Goal: Task Accomplishment & Management: Use online tool/utility

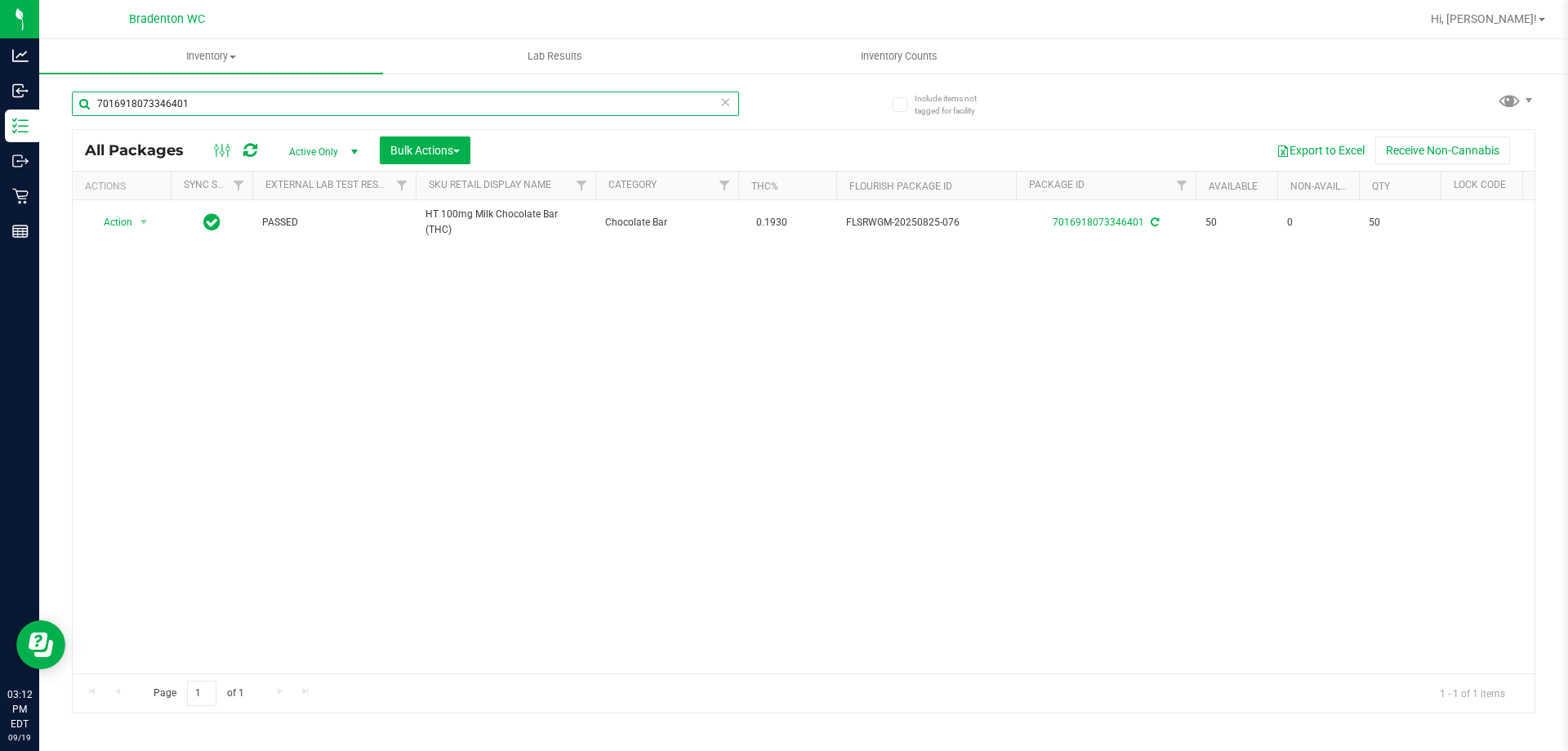
drag, startPoint x: 215, startPoint y: 106, endPoint x: 62, endPoint y: 124, distance: 154.1
click at [62, 124] on div "Include items not tagged for facility 7016918073346401 All Packages Active Only…" at bounding box center [803, 321] width 1529 height 499
type input "3302972773137027812578003204"
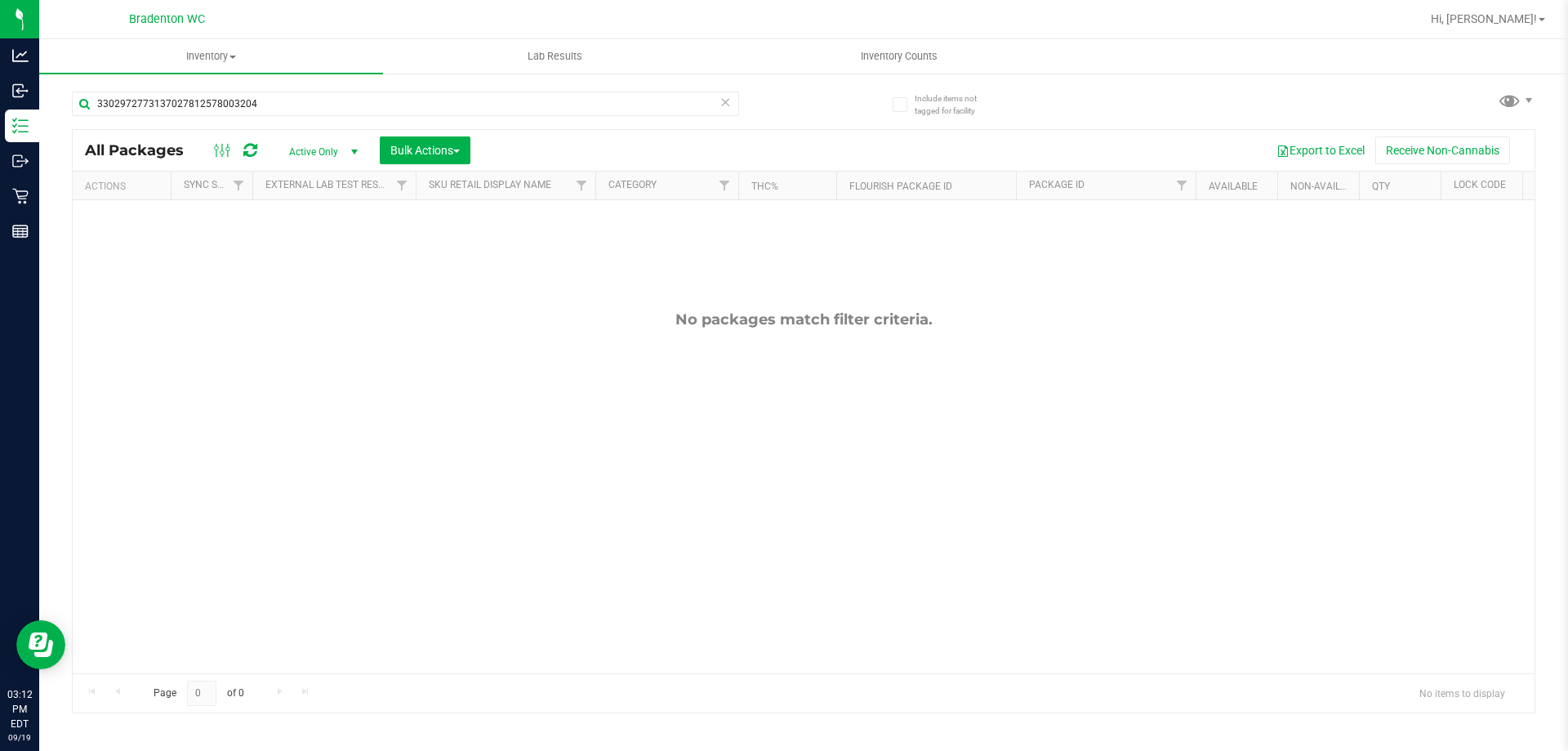
click at [664, 292] on div "No packages match filter criteria." at bounding box center [803, 492] width 1462 height 584
click at [727, 104] on icon at bounding box center [725, 101] width 12 height 19
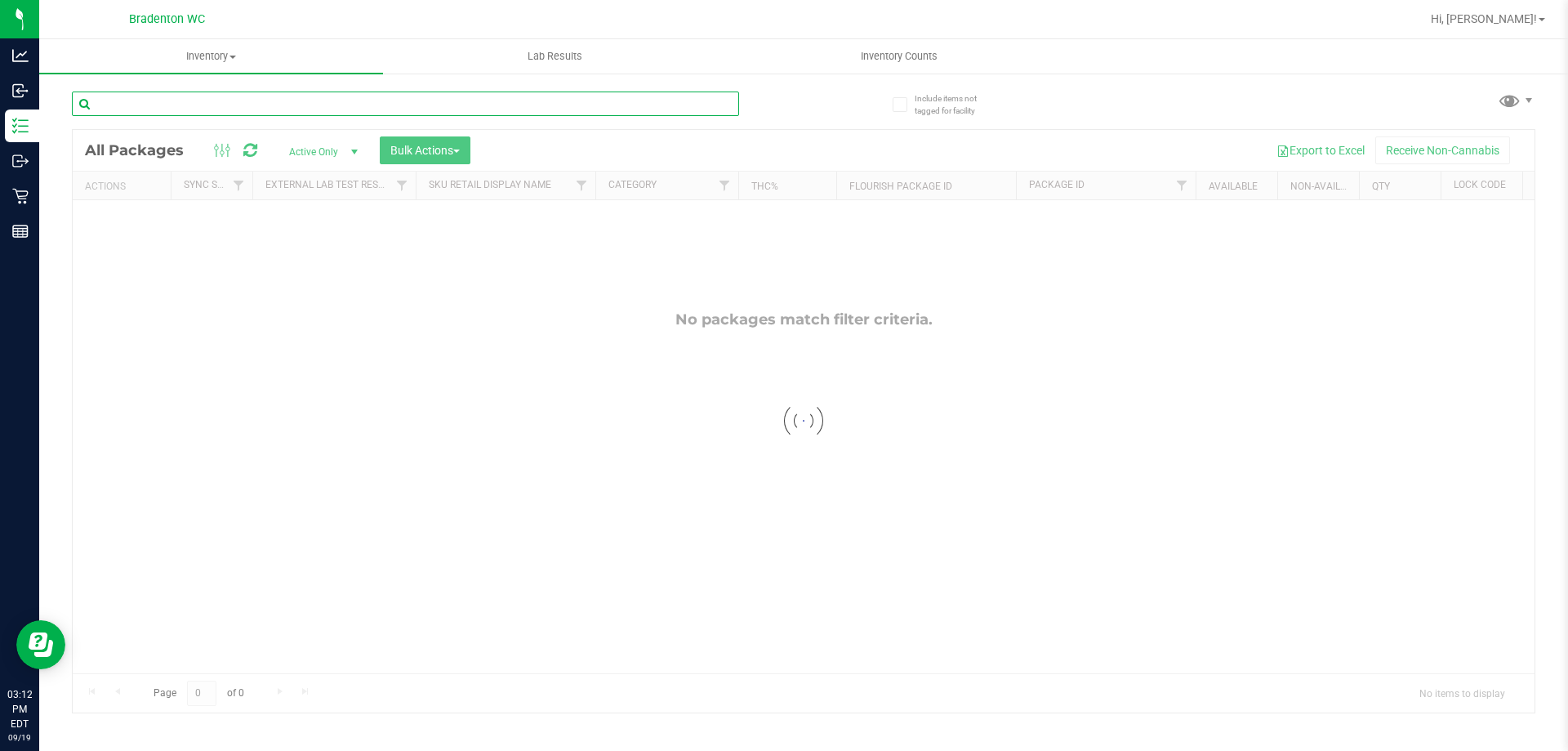
click at [468, 112] on input "text" at bounding box center [406, 104] width 668 height 25
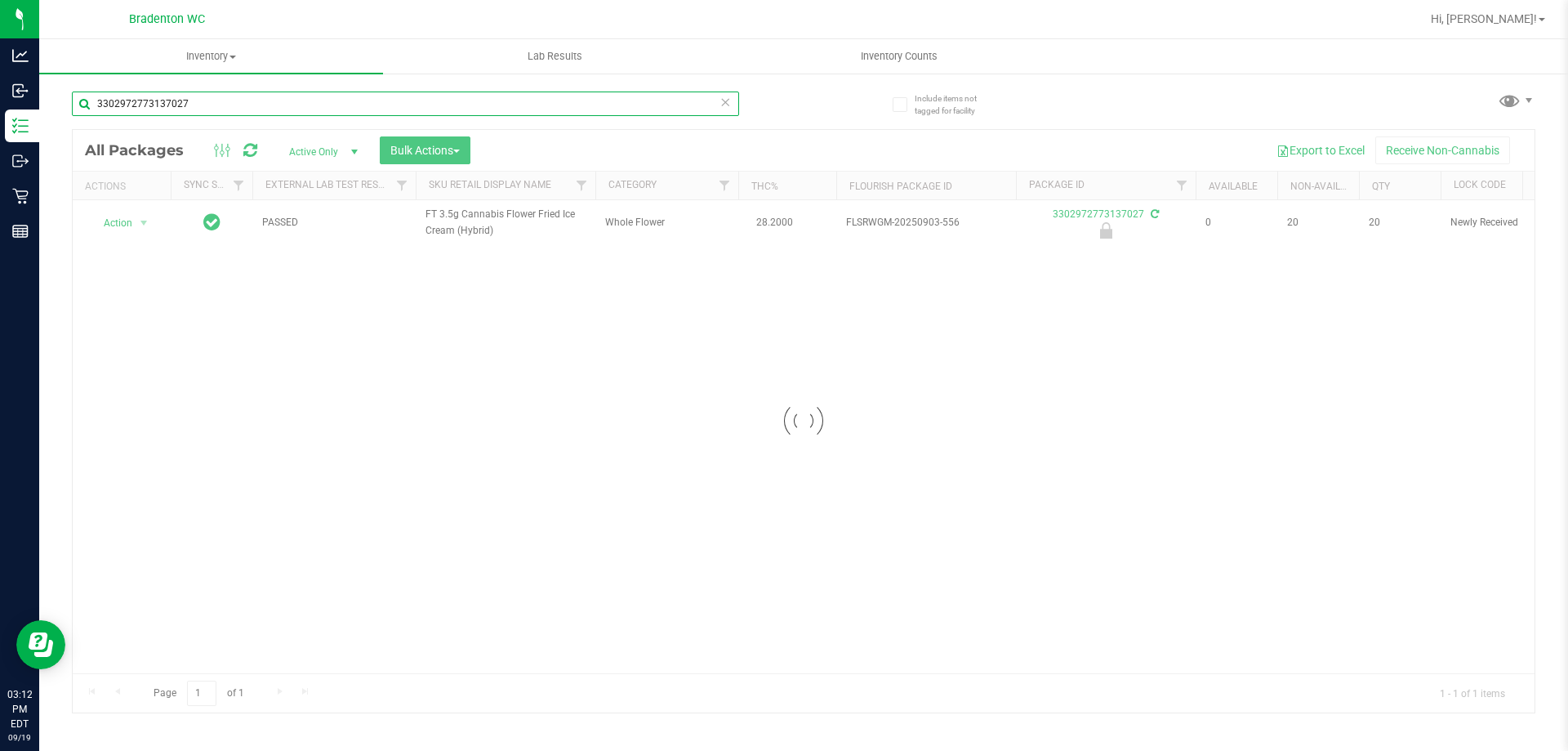
type input "3302972773137027"
click at [129, 225] on div at bounding box center [803, 422] width 1462 height 583
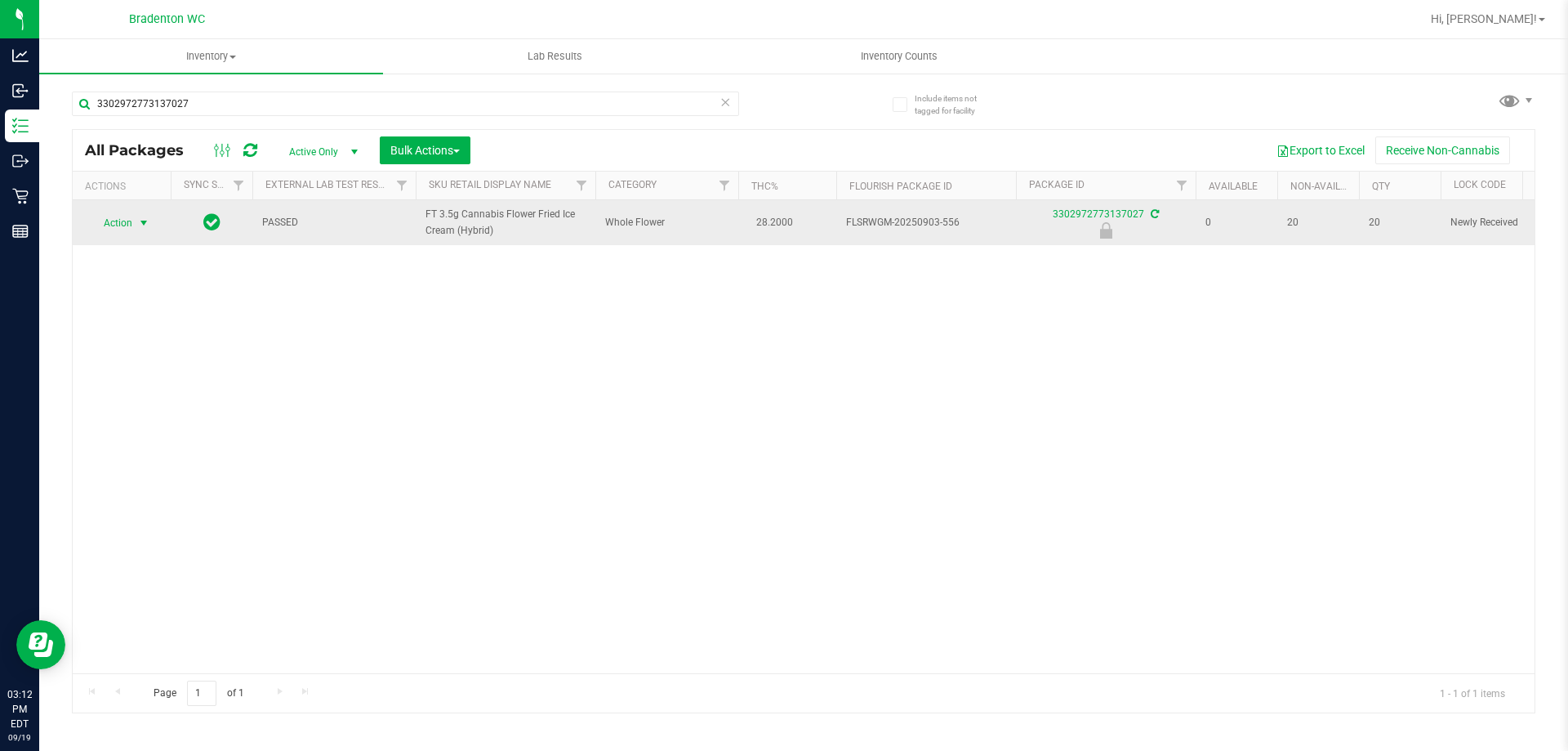
click at [142, 222] on span "select" at bounding box center [143, 222] width 13 height 13
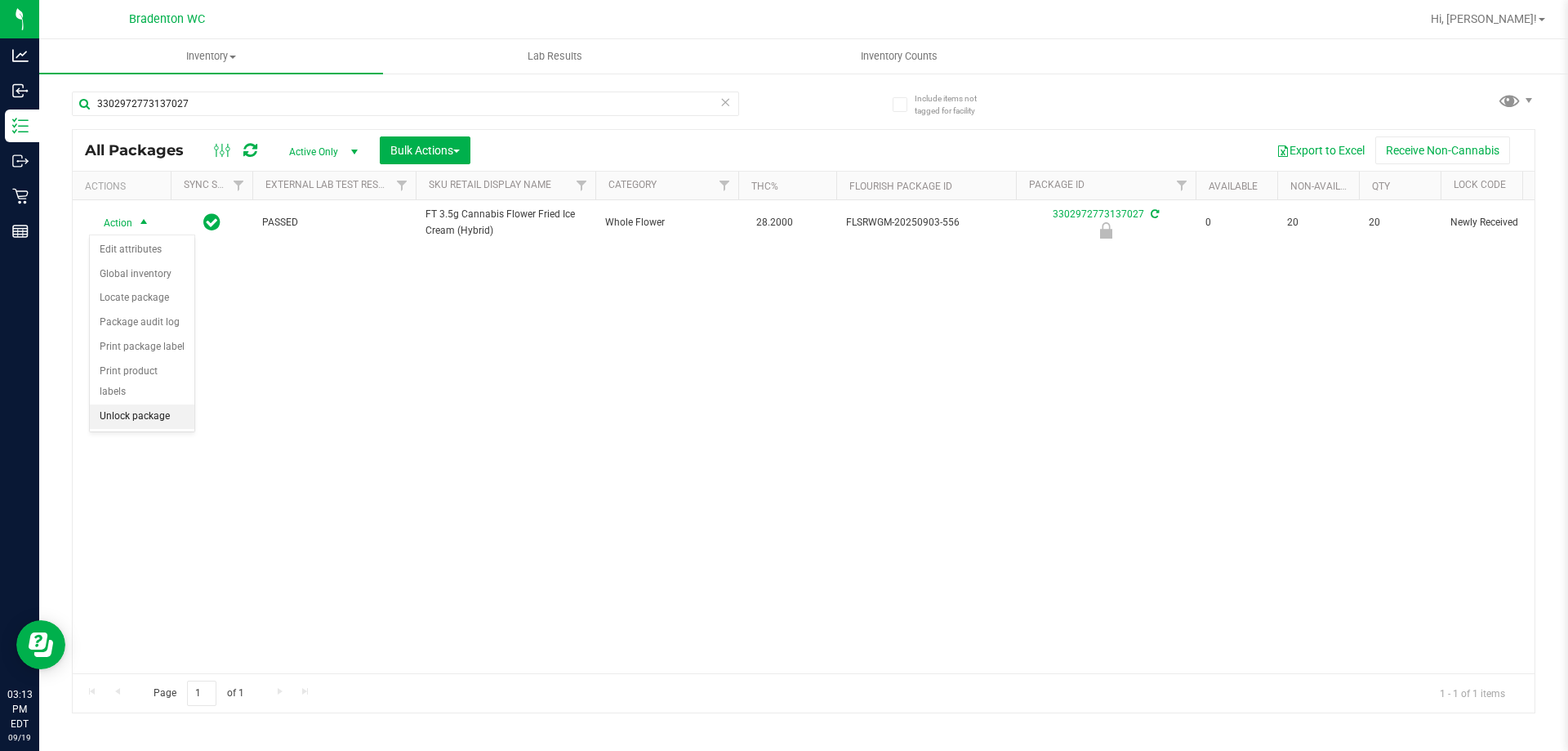
click at [121, 405] on li "Unlock package" at bounding box center [142, 417] width 104 height 25
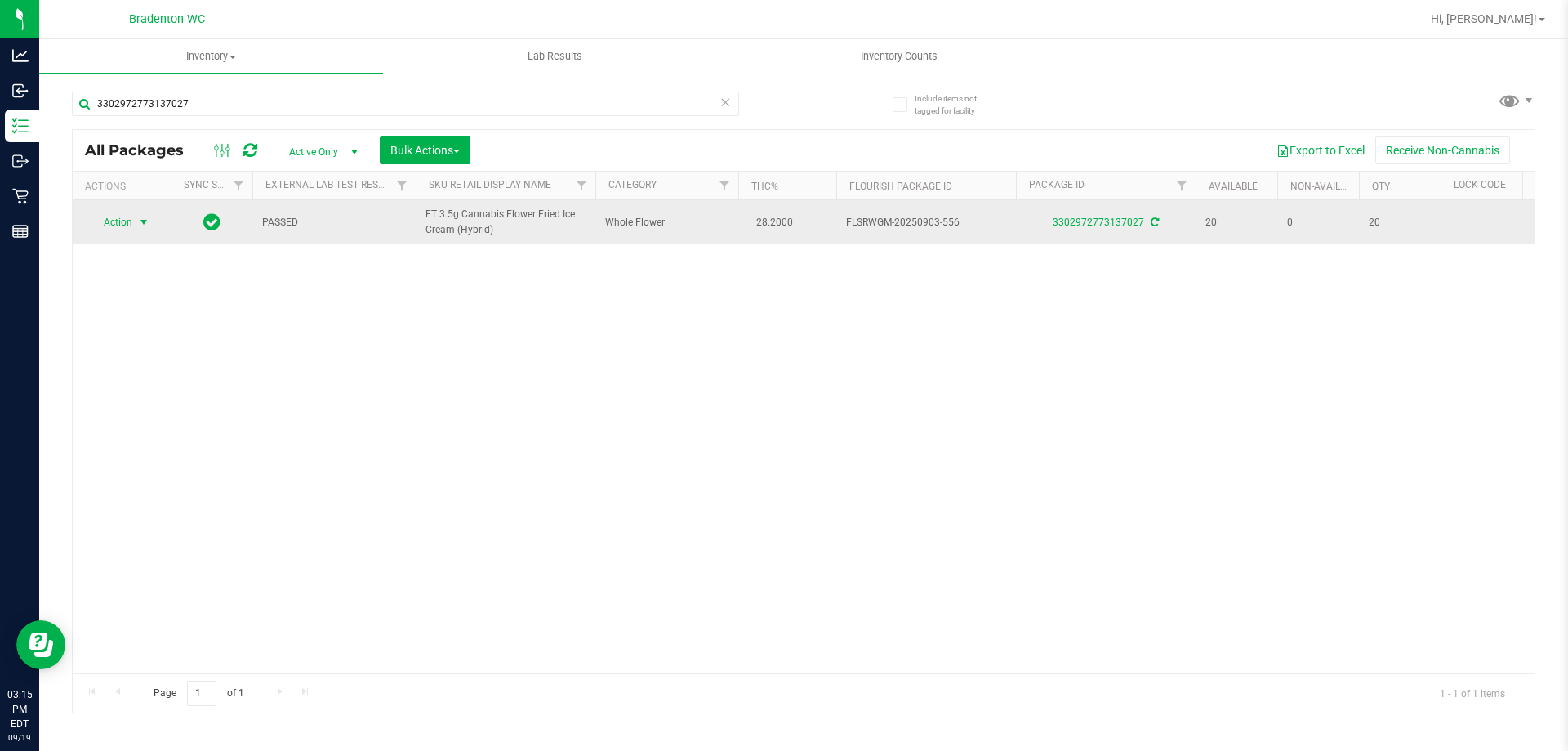
click at [137, 222] on span "select" at bounding box center [143, 221] width 13 height 13
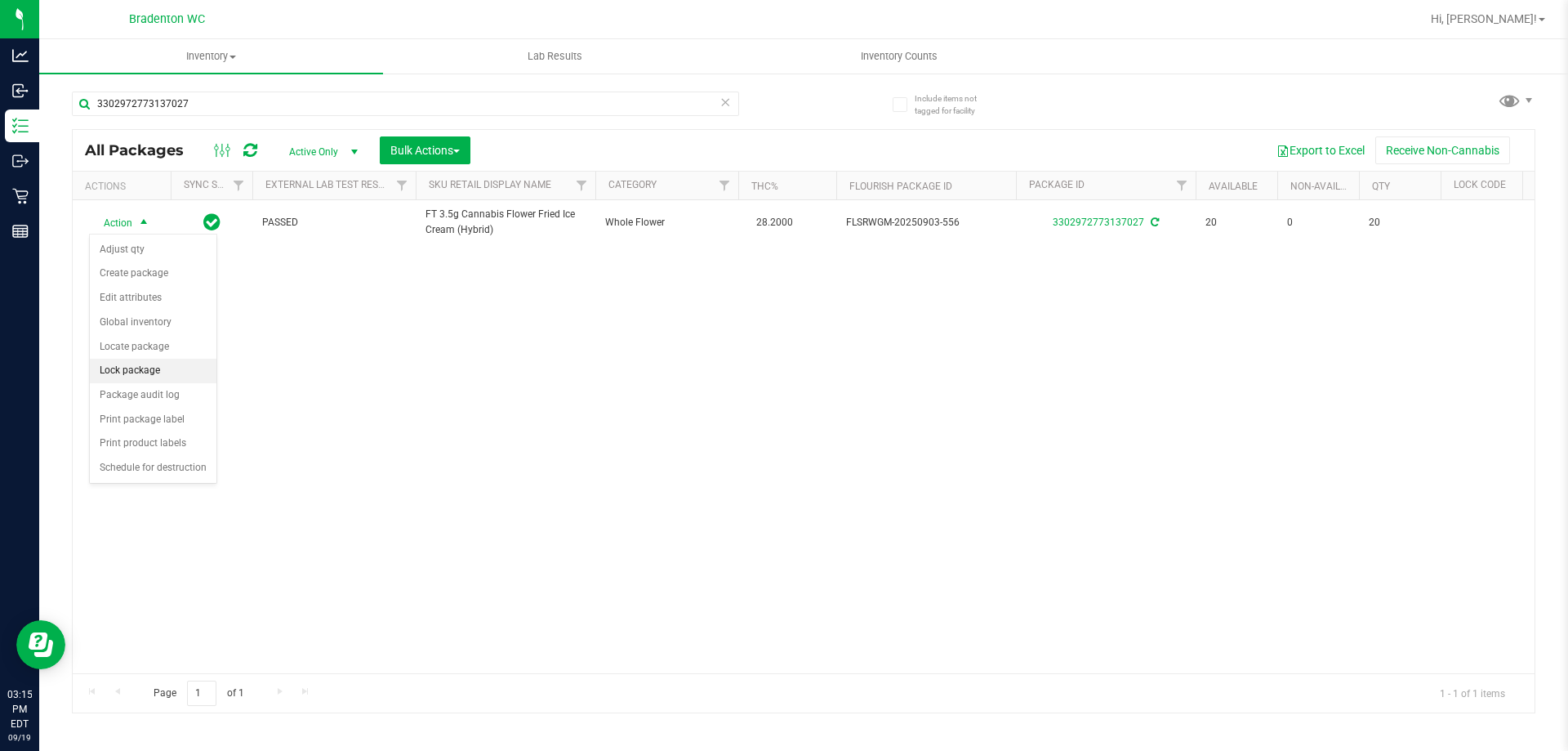
click at [122, 370] on li "Lock package" at bounding box center [152, 371] width 127 height 25
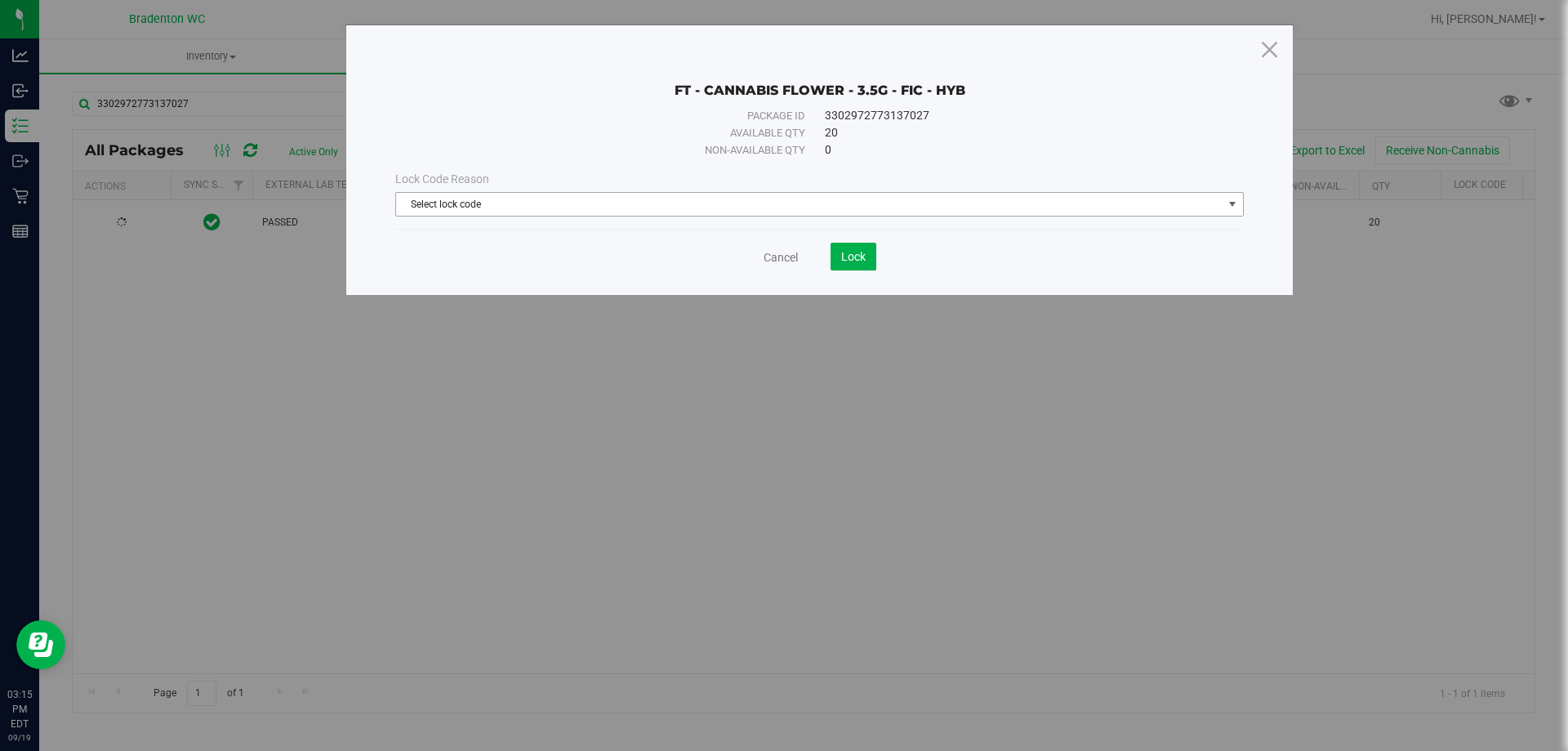
click at [1232, 205] on span "select" at bounding box center [1232, 204] width 13 height 13
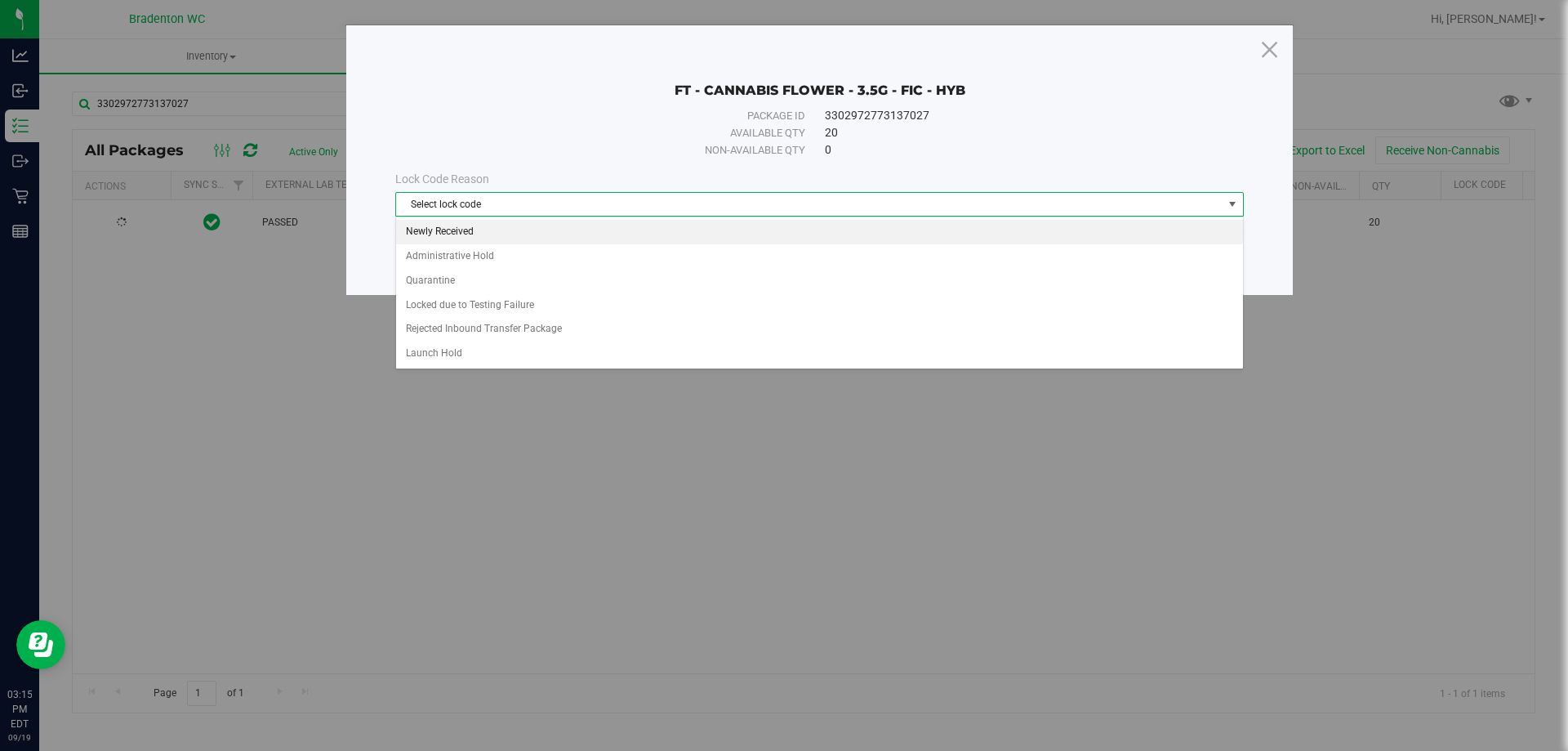
click at [459, 231] on li "Newly Received" at bounding box center [819, 232] width 846 height 25
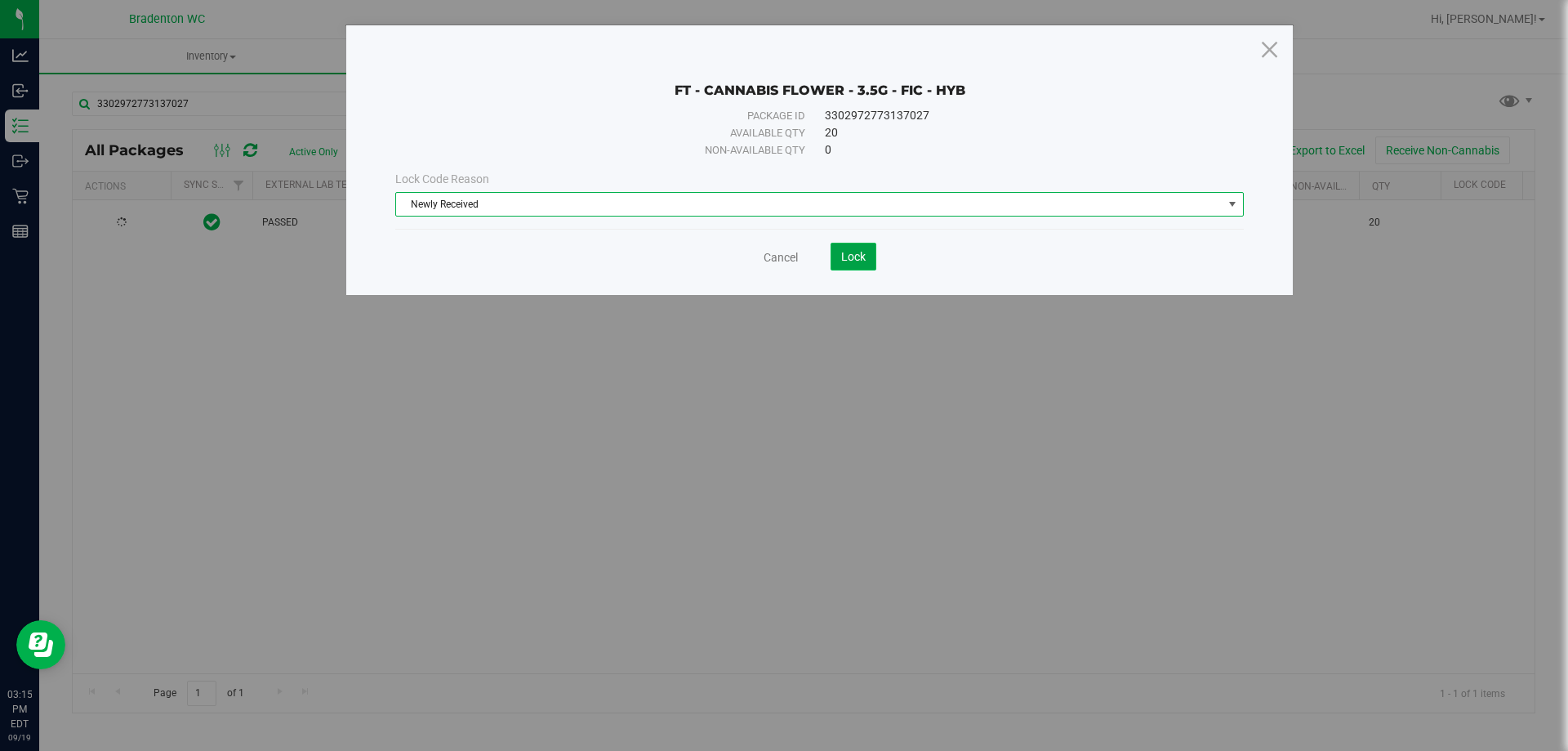
click at [860, 257] on span "Lock" at bounding box center [854, 256] width 25 height 13
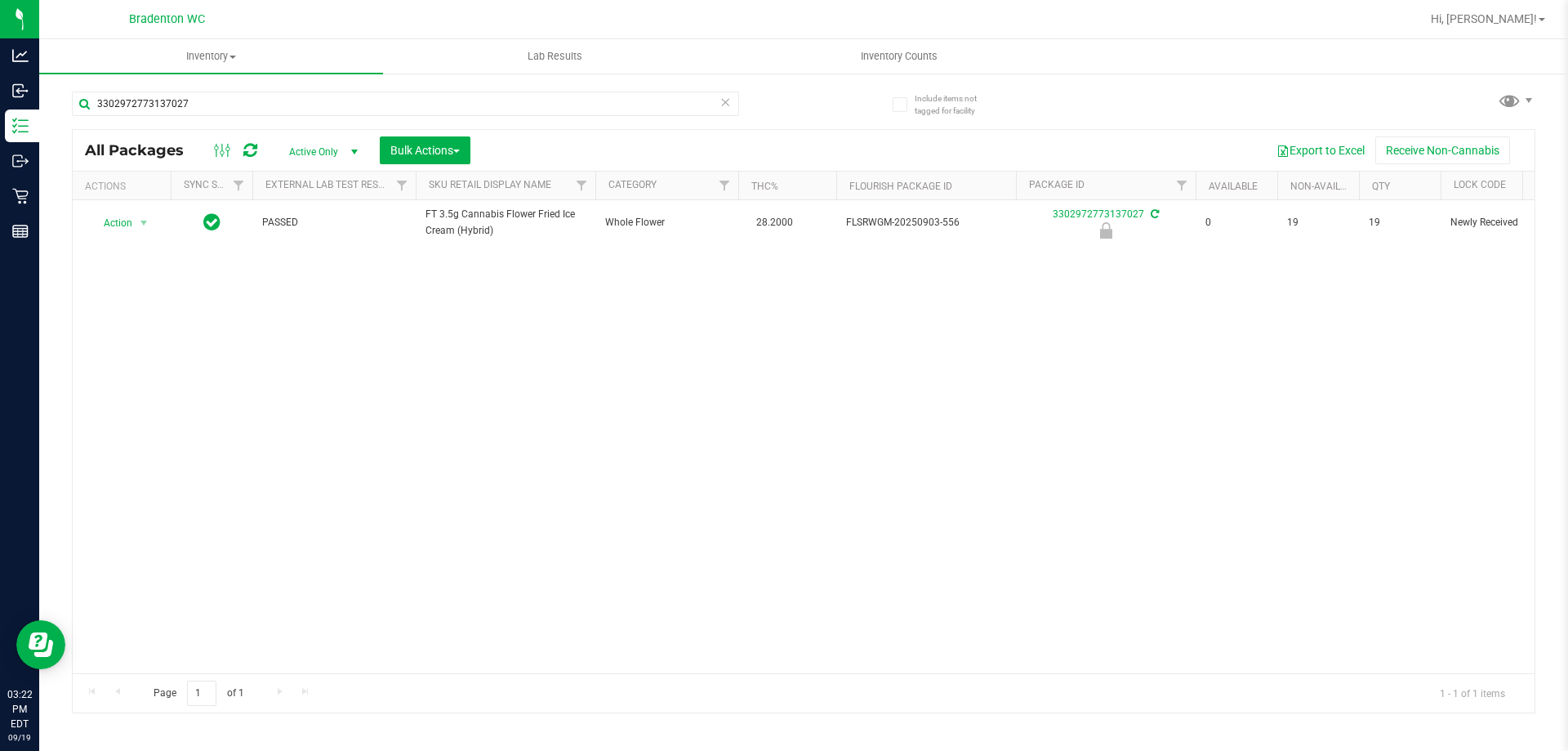
click at [755, 105] on div "3302972773137027" at bounding box center [437, 103] width 731 height 52
click at [726, 100] on icon at bounding box center [725, 101] width 12 height 19
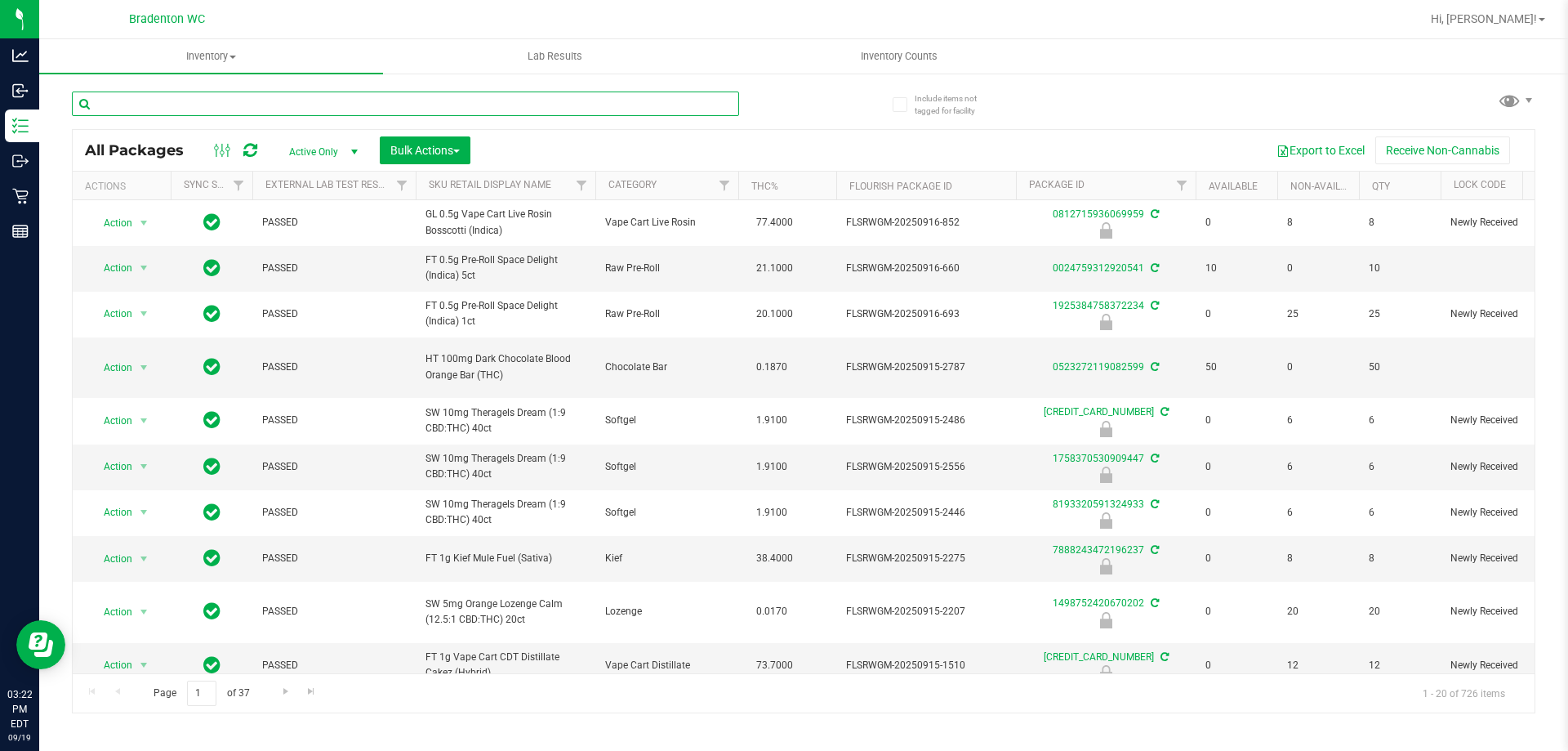
click at [220, 103] on input "text" at bounding box center [406, 104] width 668 height 25
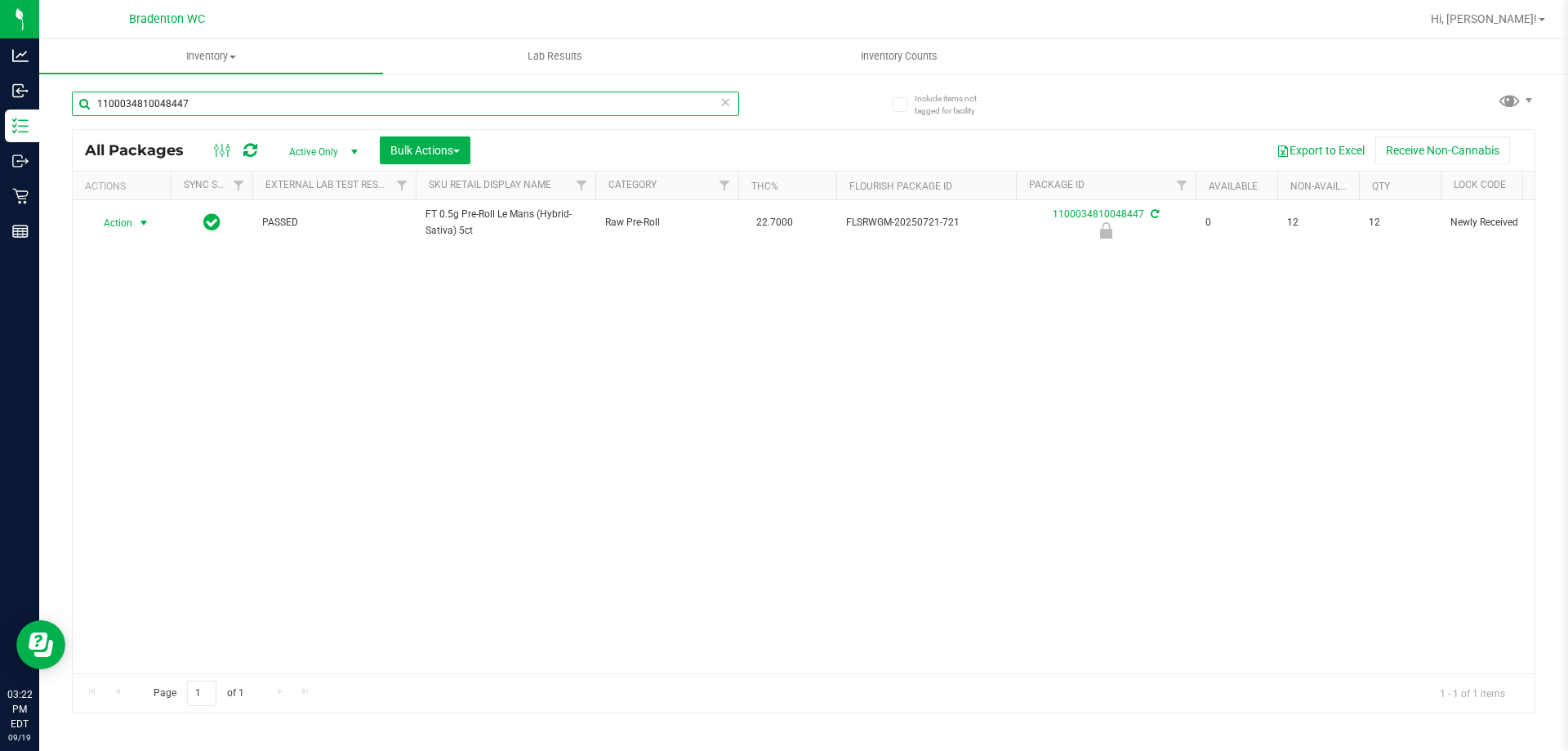
type input "1100034810048447"
click at [143, 222] on span "select" at bounding box center [143, 222] width 13 height 13
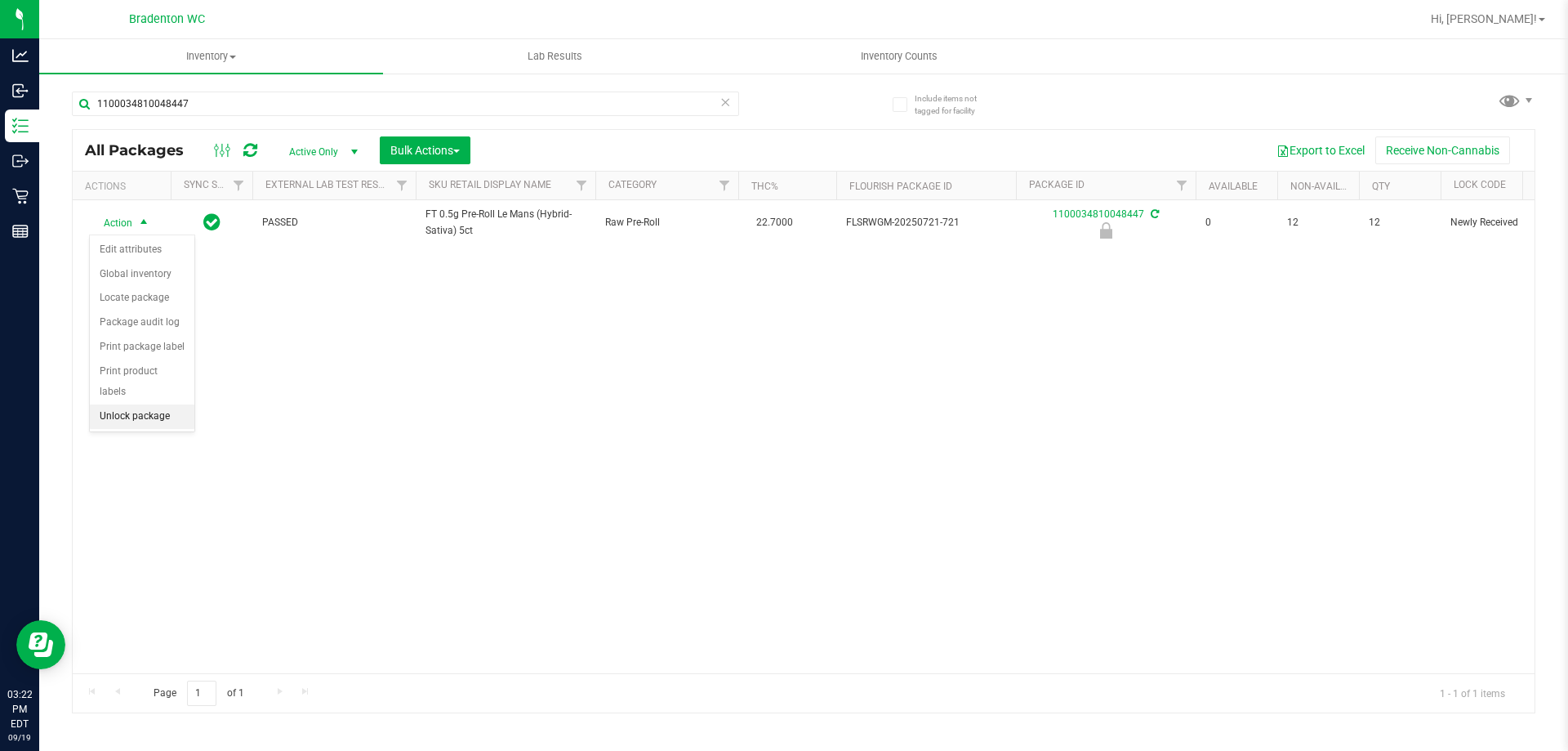
click at [146, 405] on li "Unlock package" at bounding box center [142, 417] width 104 height 25
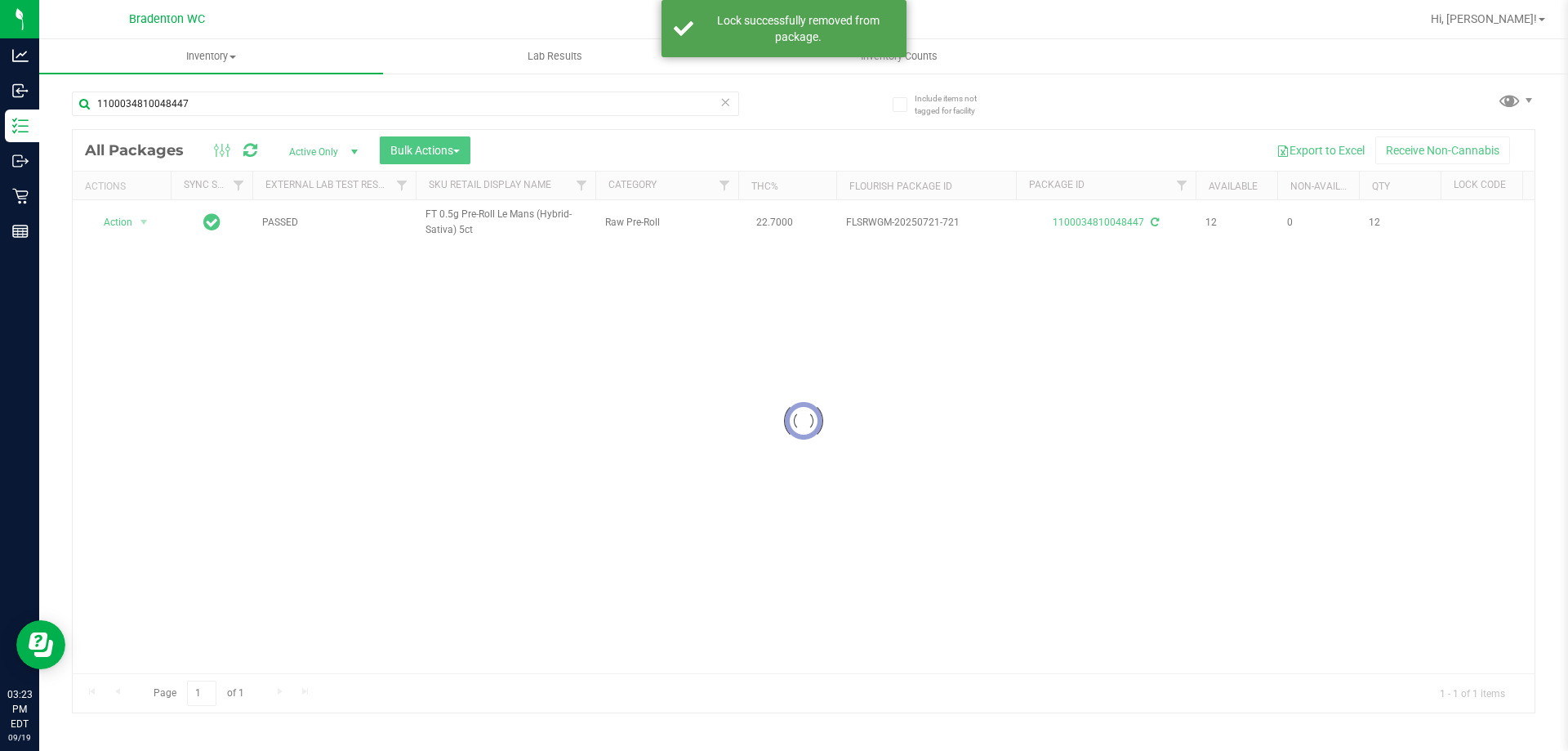
click at [724, 103] on icon at bounding box center [725, 101] width 12 height 19
click at [568, 108] on input "text" at bounding box center [406, 104] width 668 height 25
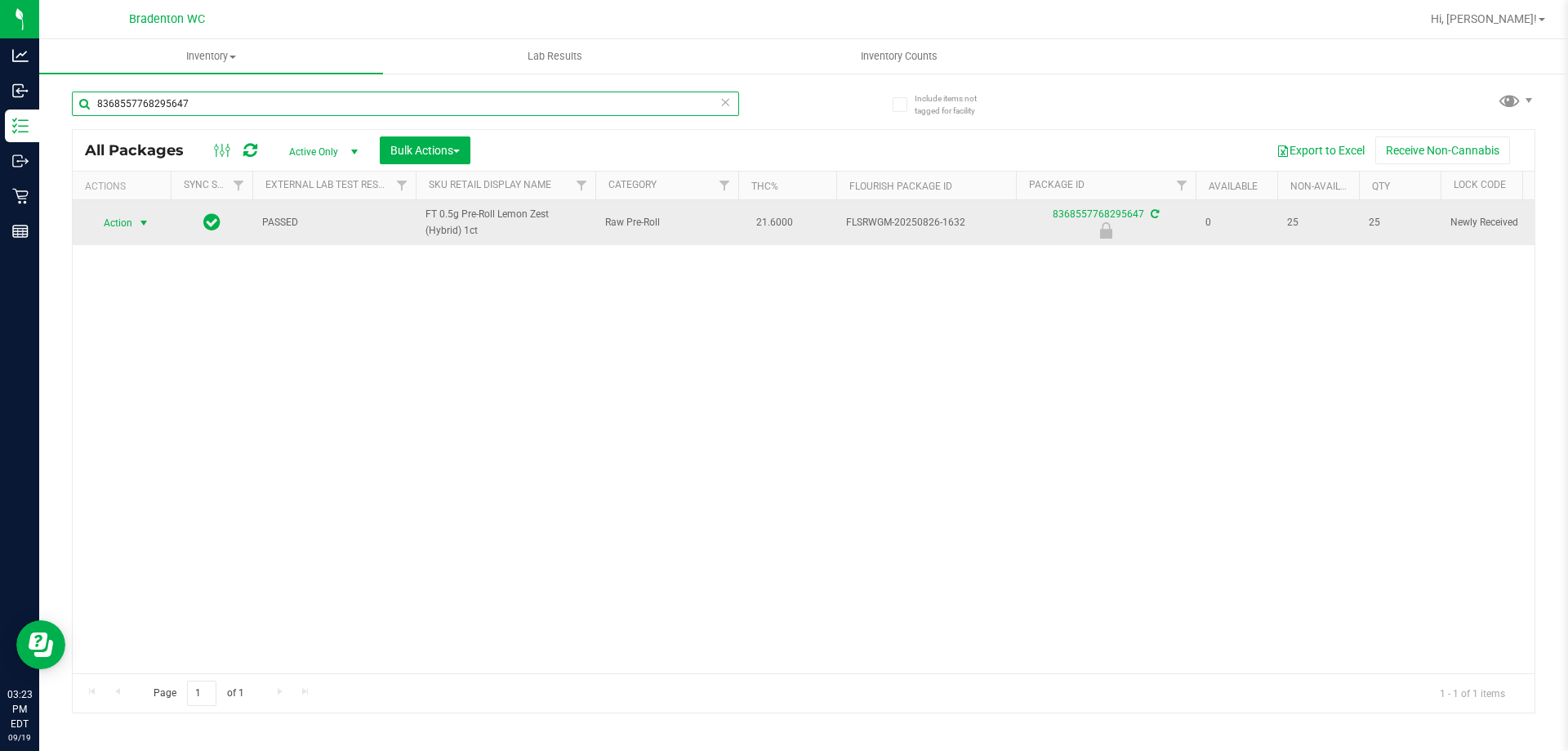
type input "8368557768295647"
click at [136, 220] on span "select" at bounding box center [143, 223] width 20 height 23
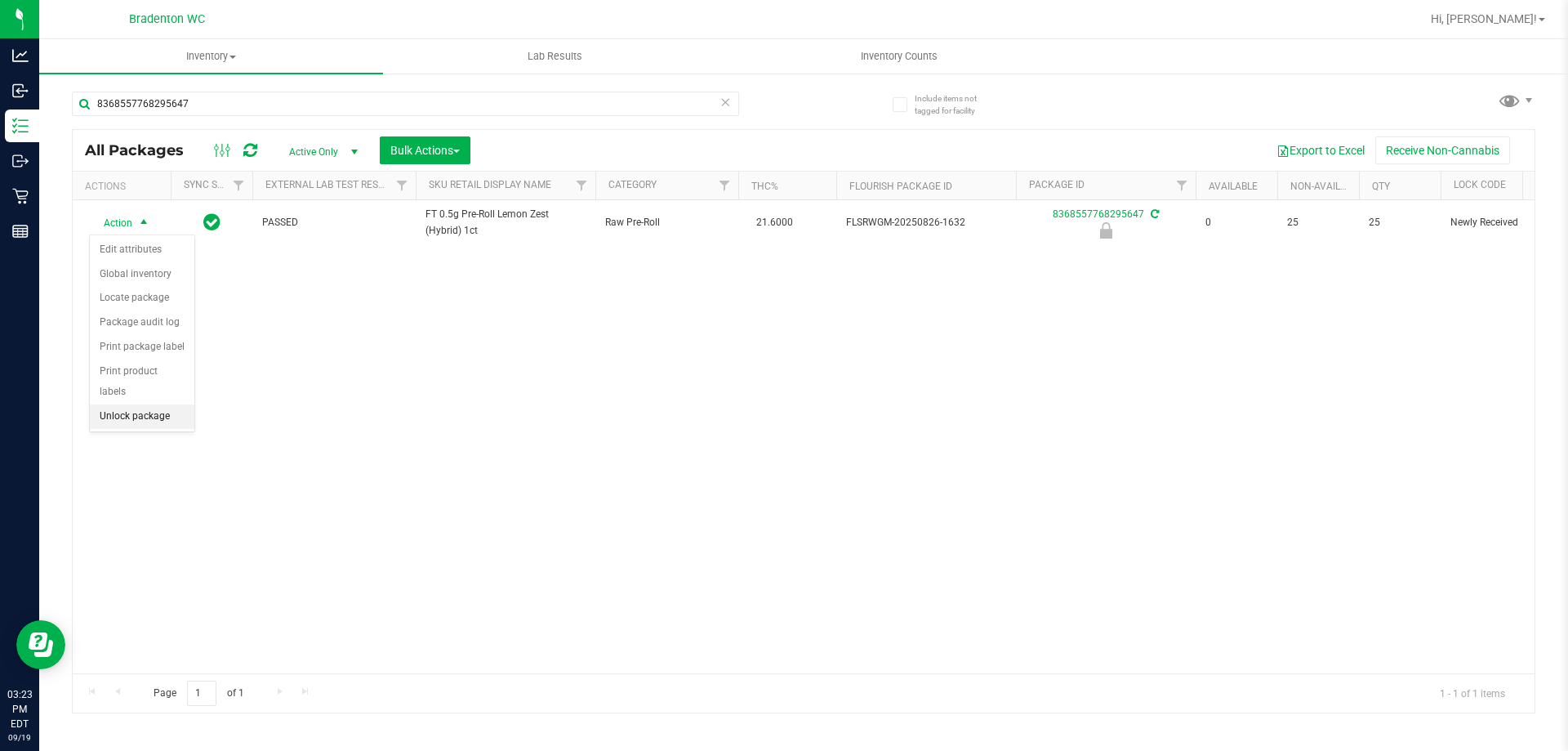
click at [161, 405] on li "Unlock package" at bounding box center [142, 417] width 104 height 25
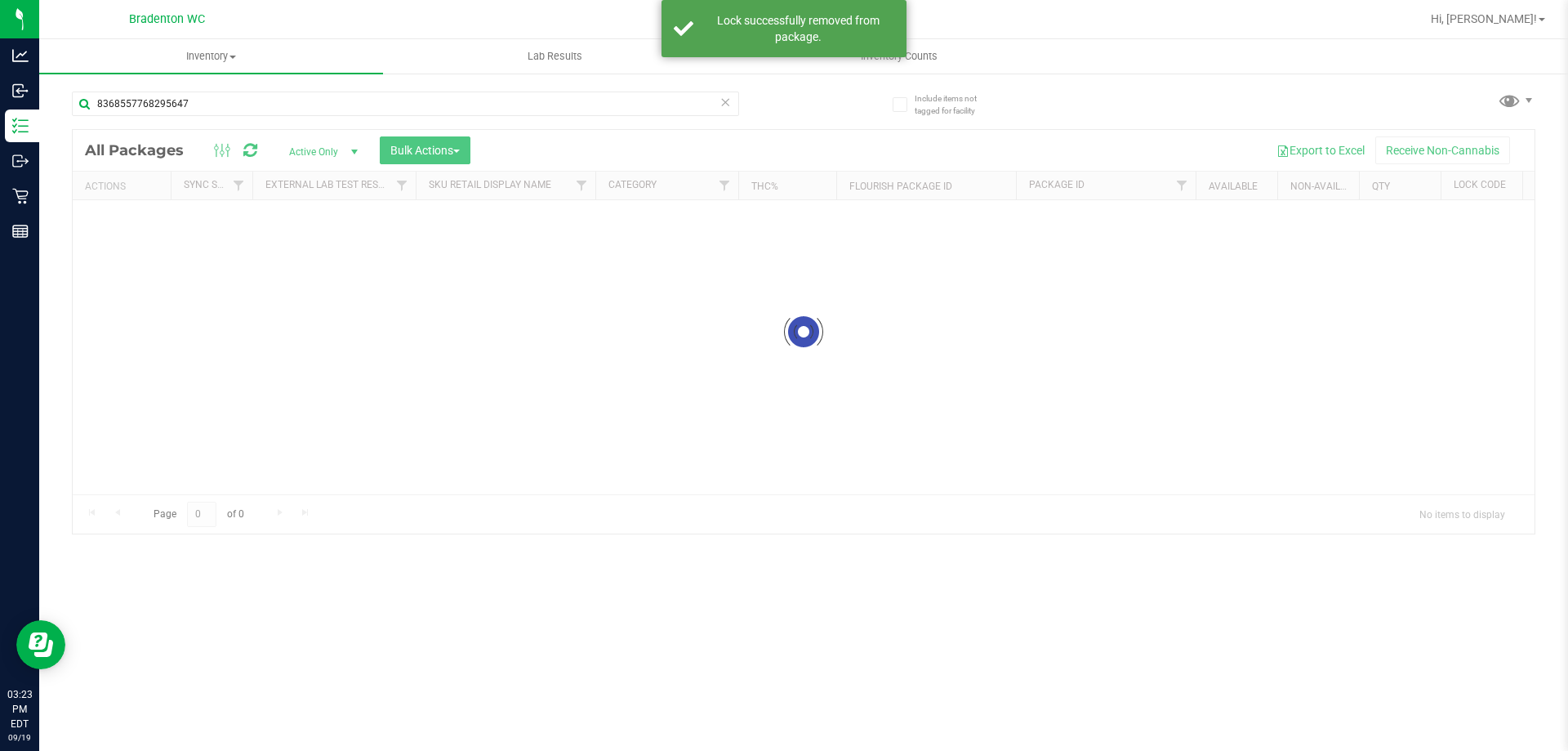
click at [724, 100] on icon at bounding box center [725, 101] width 12 height 19
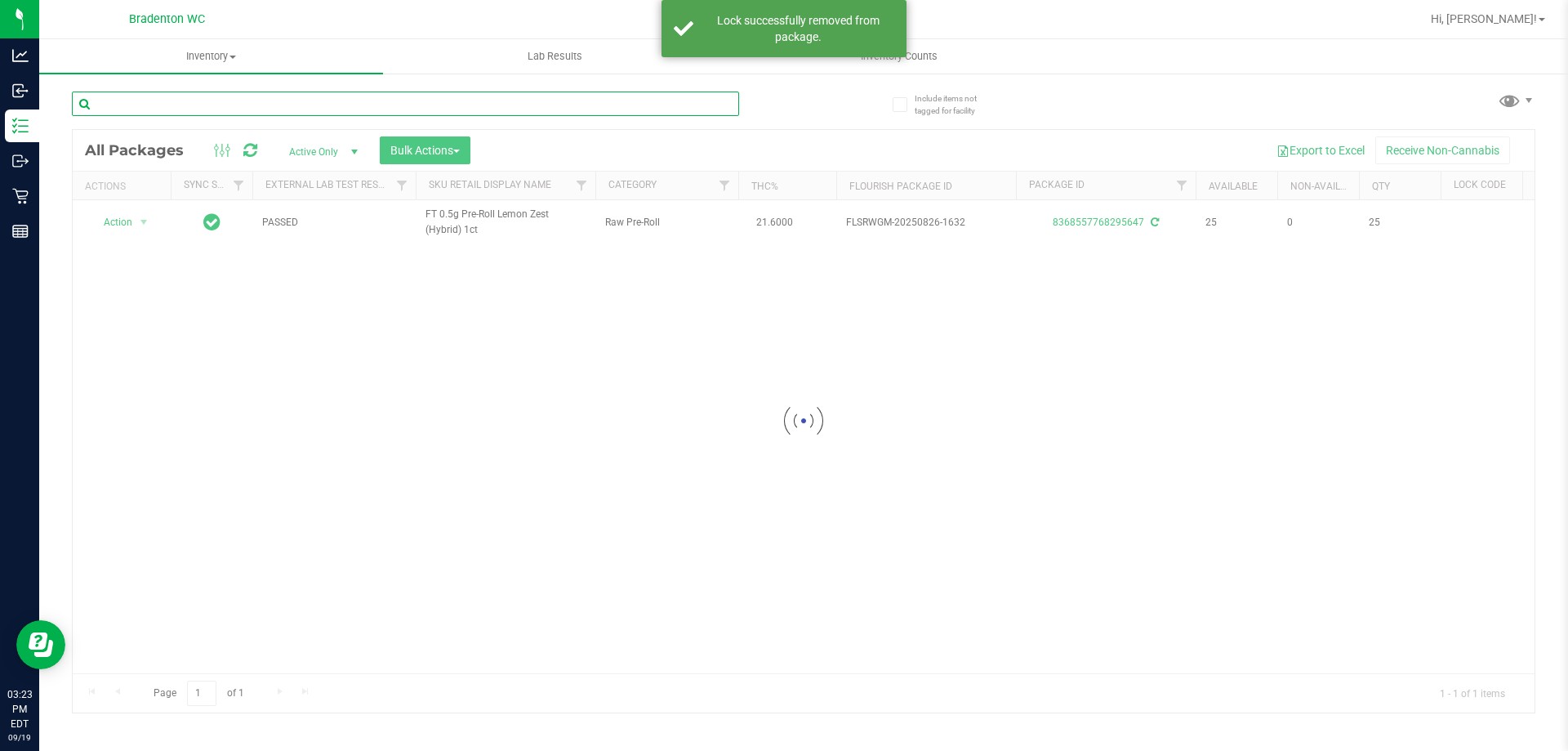
click at [654, 104] on input "text" at bounding box center [406, 104] width 668 height 25
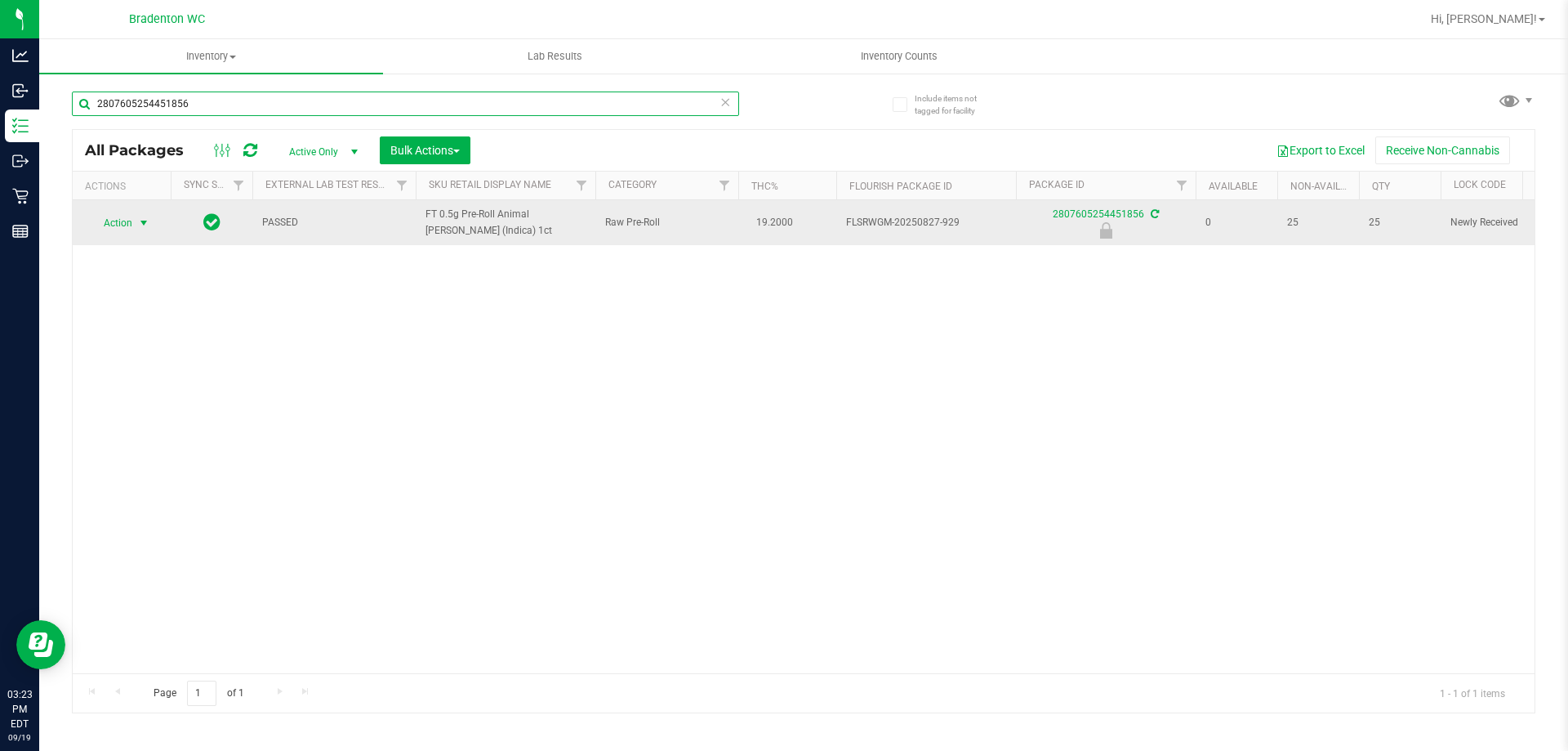
type input "2807605254451856"
click at [140, 223] on span "select" at bounding box center [143, 222] width 13 height 13
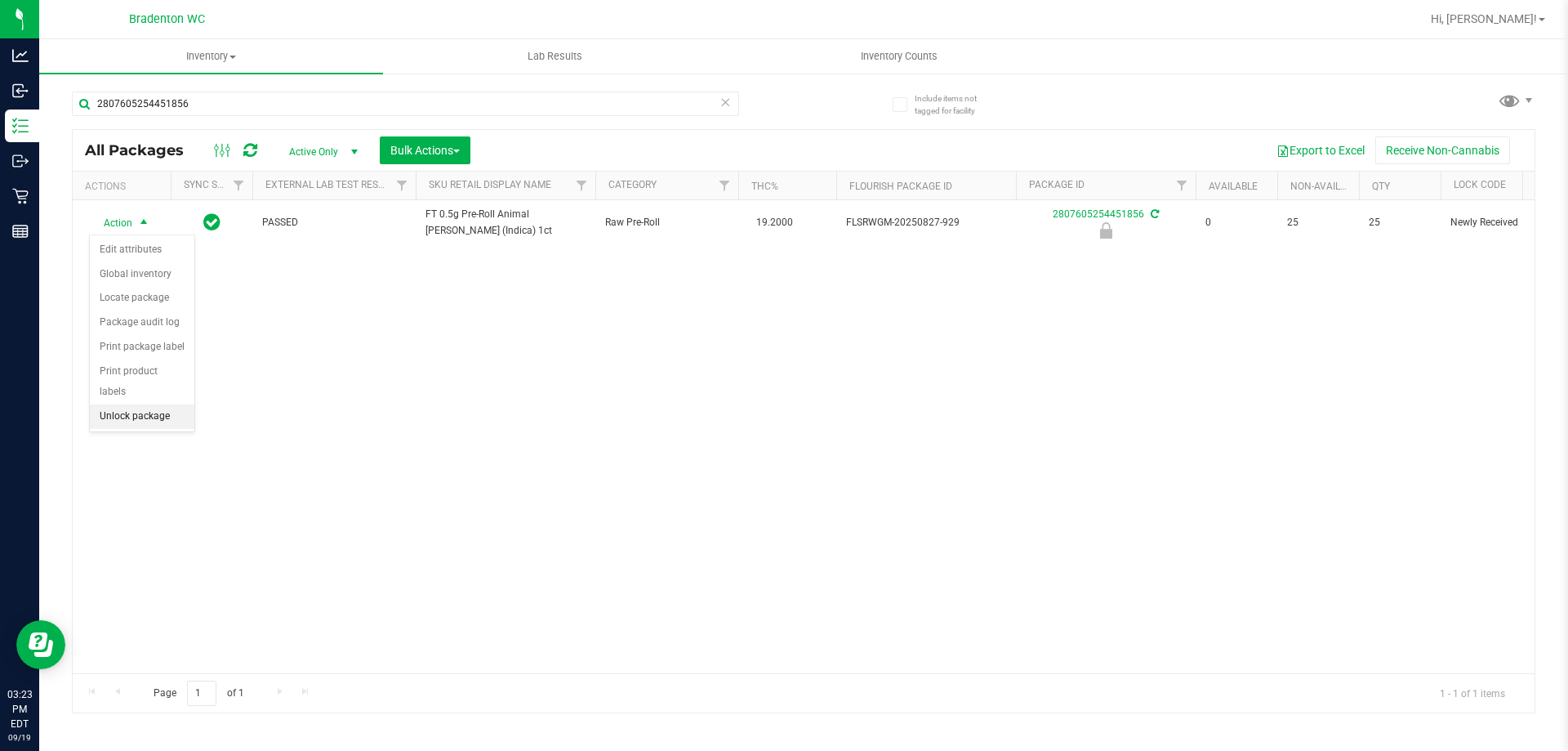
click at [147, 405] on li "Unlock package" at bounding box center [142, 417] width 104 height 25
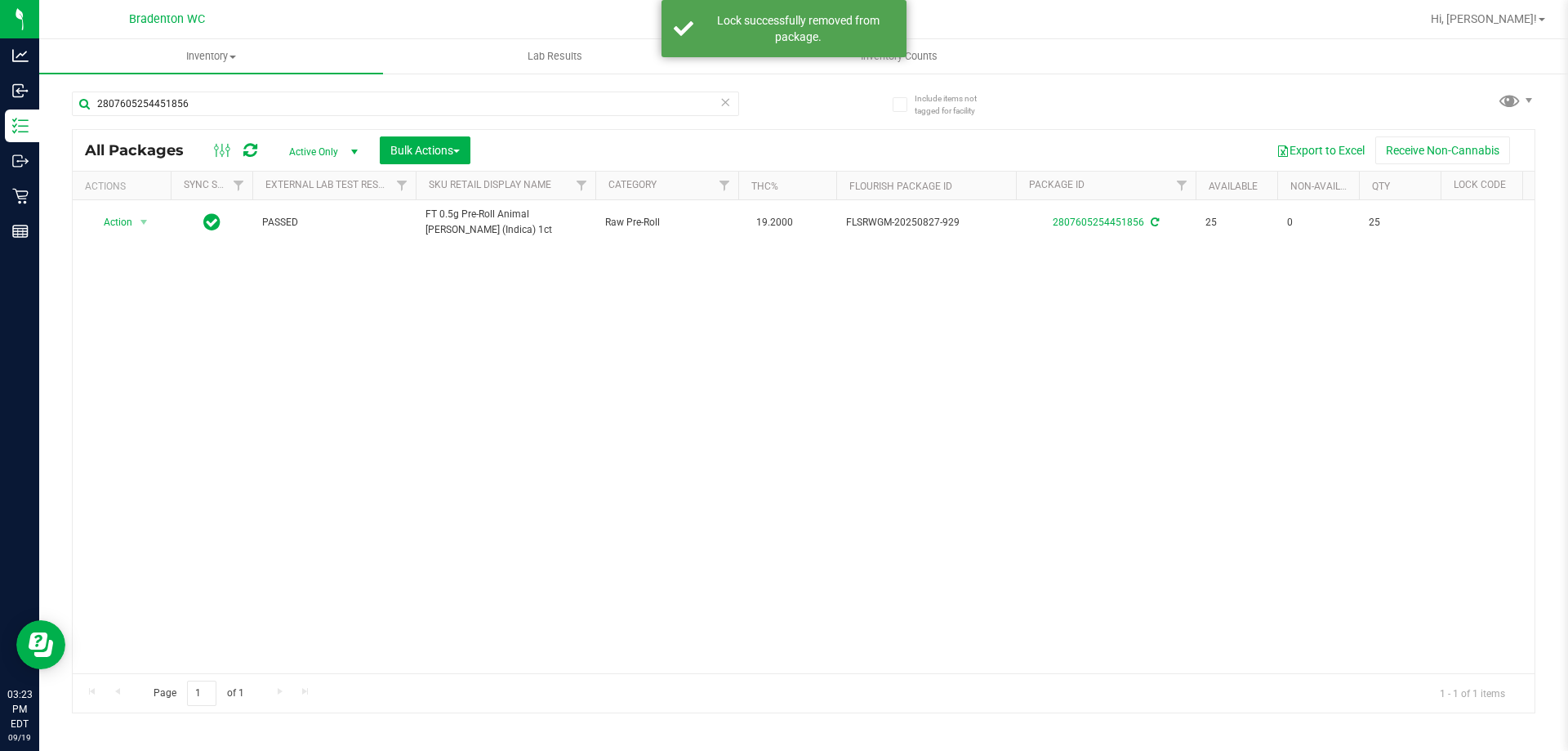
click at [730, 102] on icon at bounding box center [725, 101] width 12 height 19
click at [404, 87] on div at bounding box center [437, 103] width 731 height 52
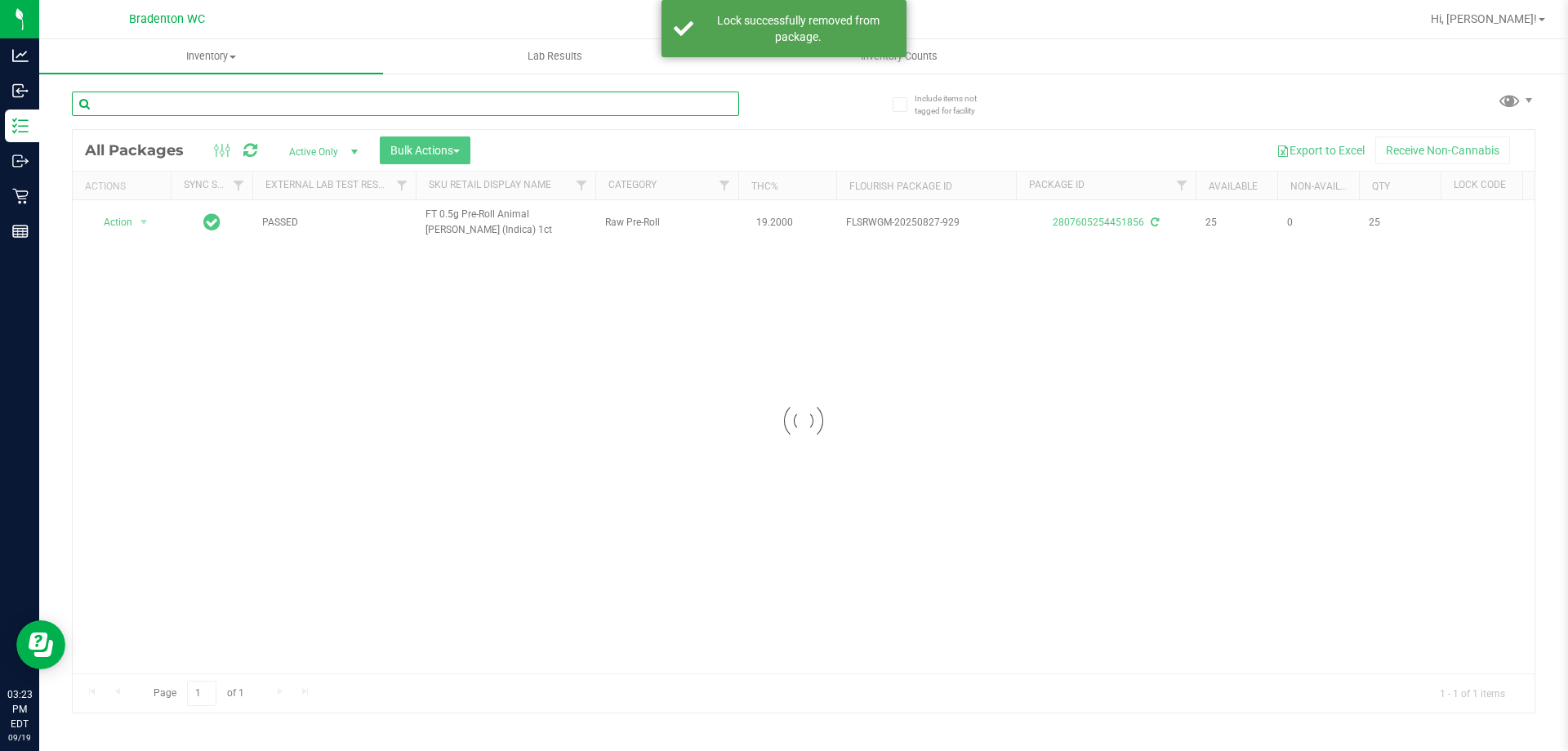
click at [399, 99] on input "text" at bounding box center [406, 104] width 668 height 25
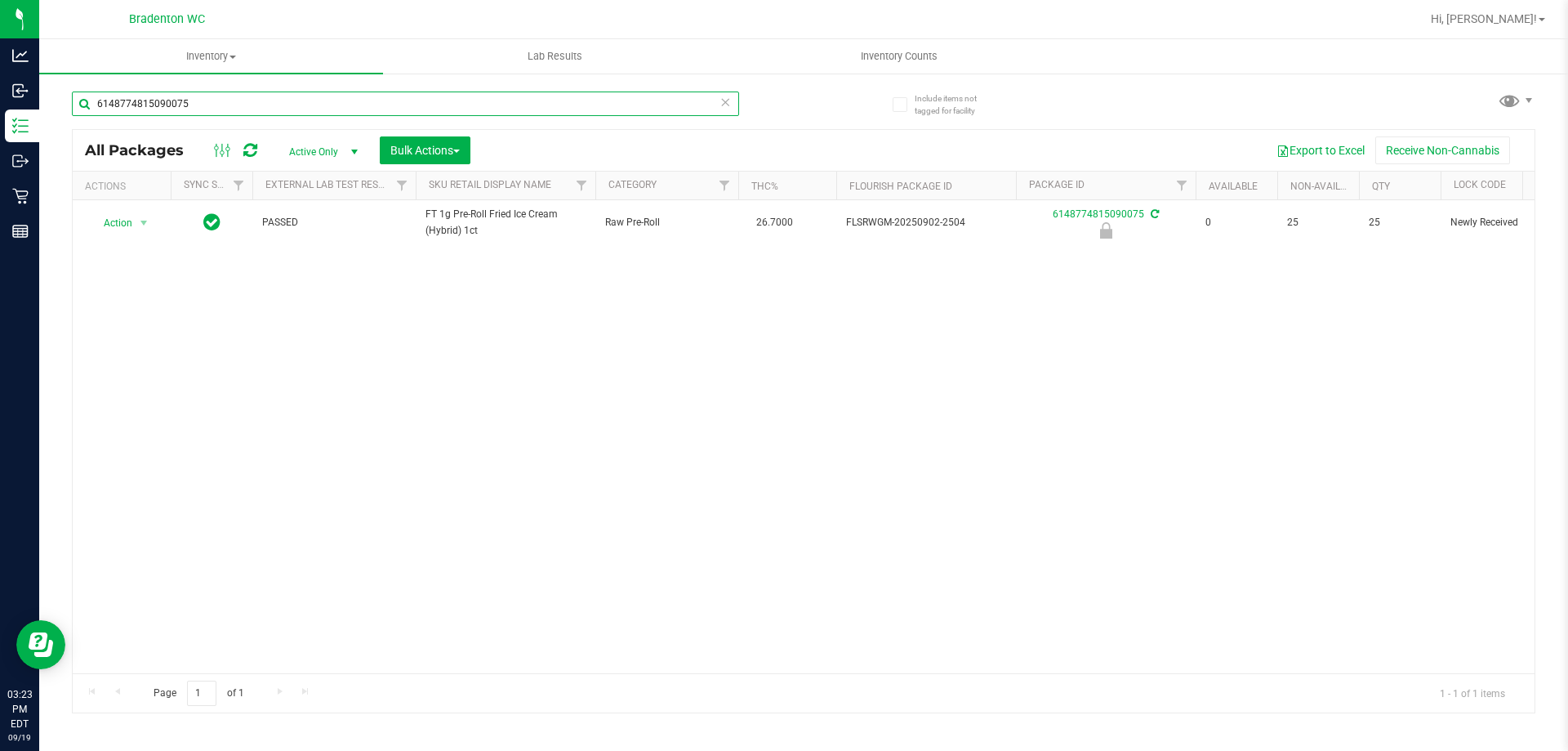
type input "6148774815090075"
click at [726, 100] on icon at bounding box center [725, 101] width 12 height 19
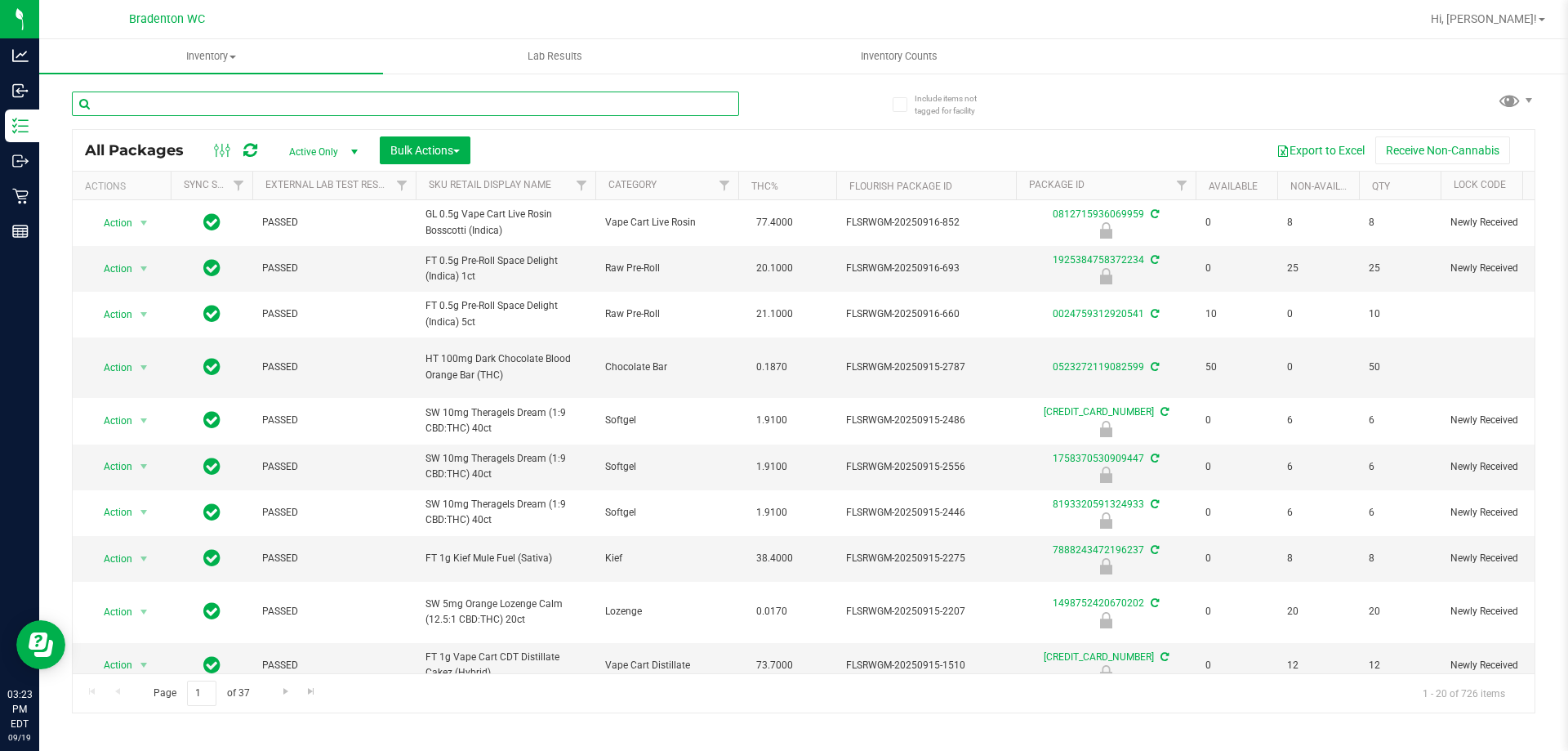
click at [460, 106] on input "text" at bounding box center [406, 104] width 668 height 25
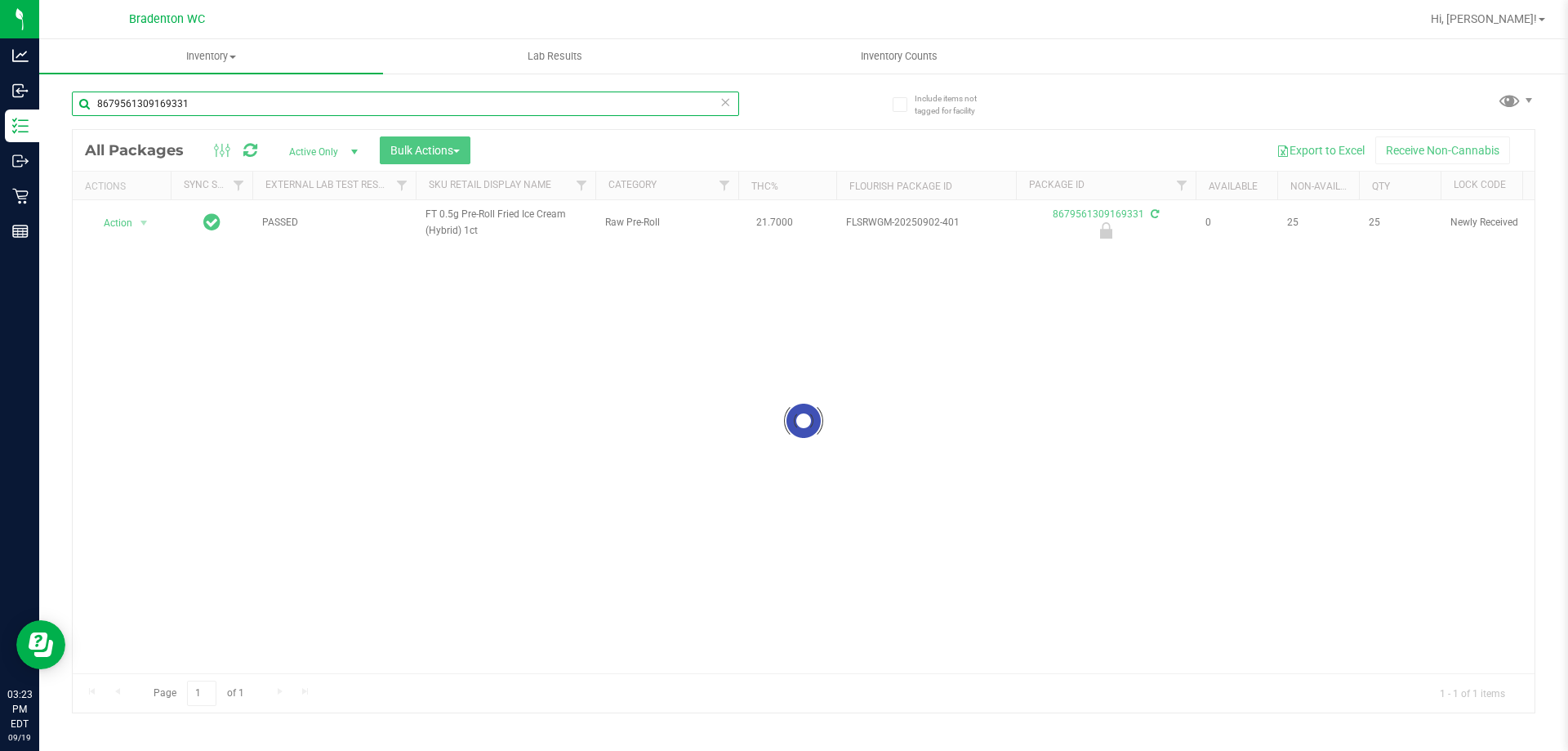
type input "8679561309169331"
click at [141, 221] on div at bounding box center [803, 422] width 1462 height 583
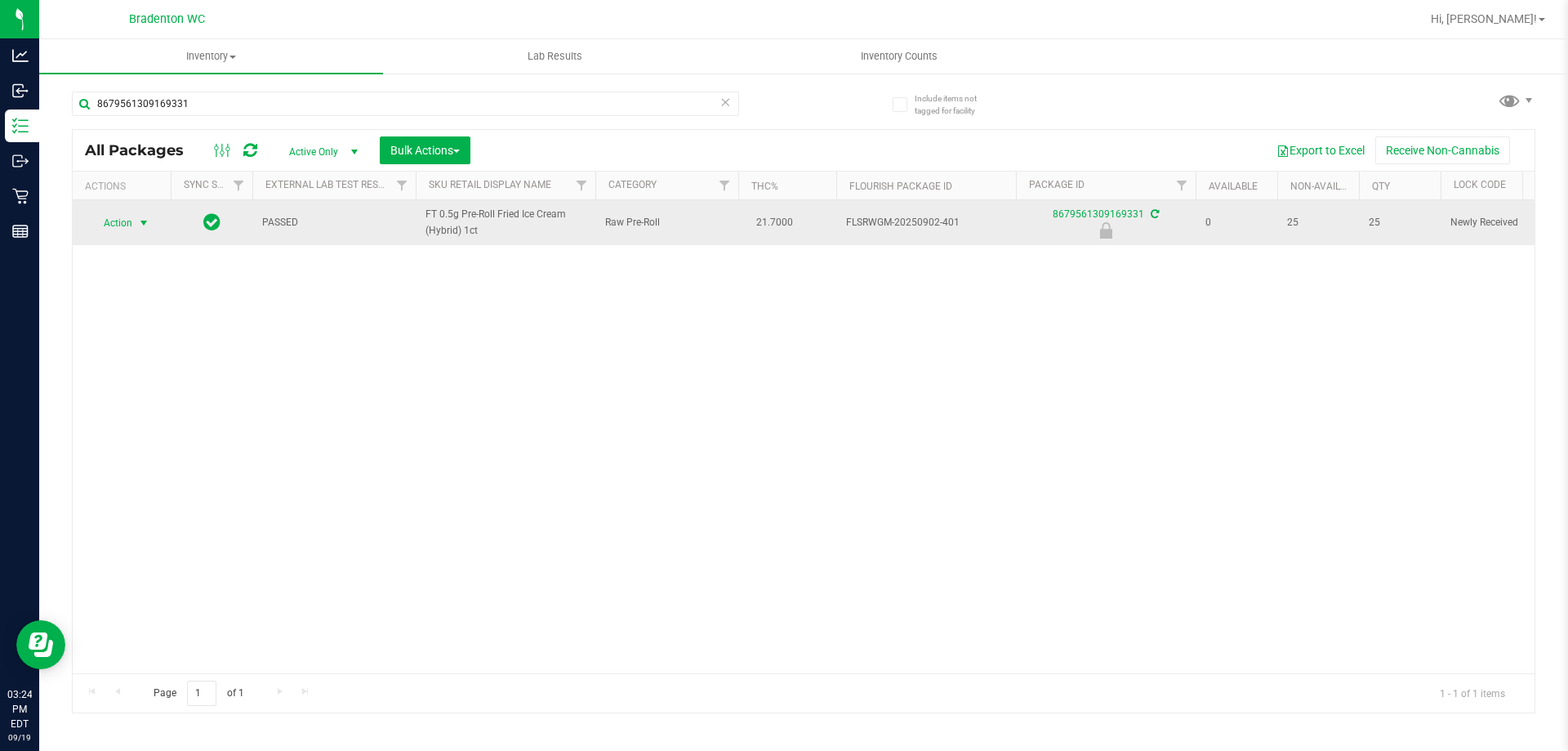
click at [143, 226] on span "select" at bounding box center [143, 222] width 13 height 13
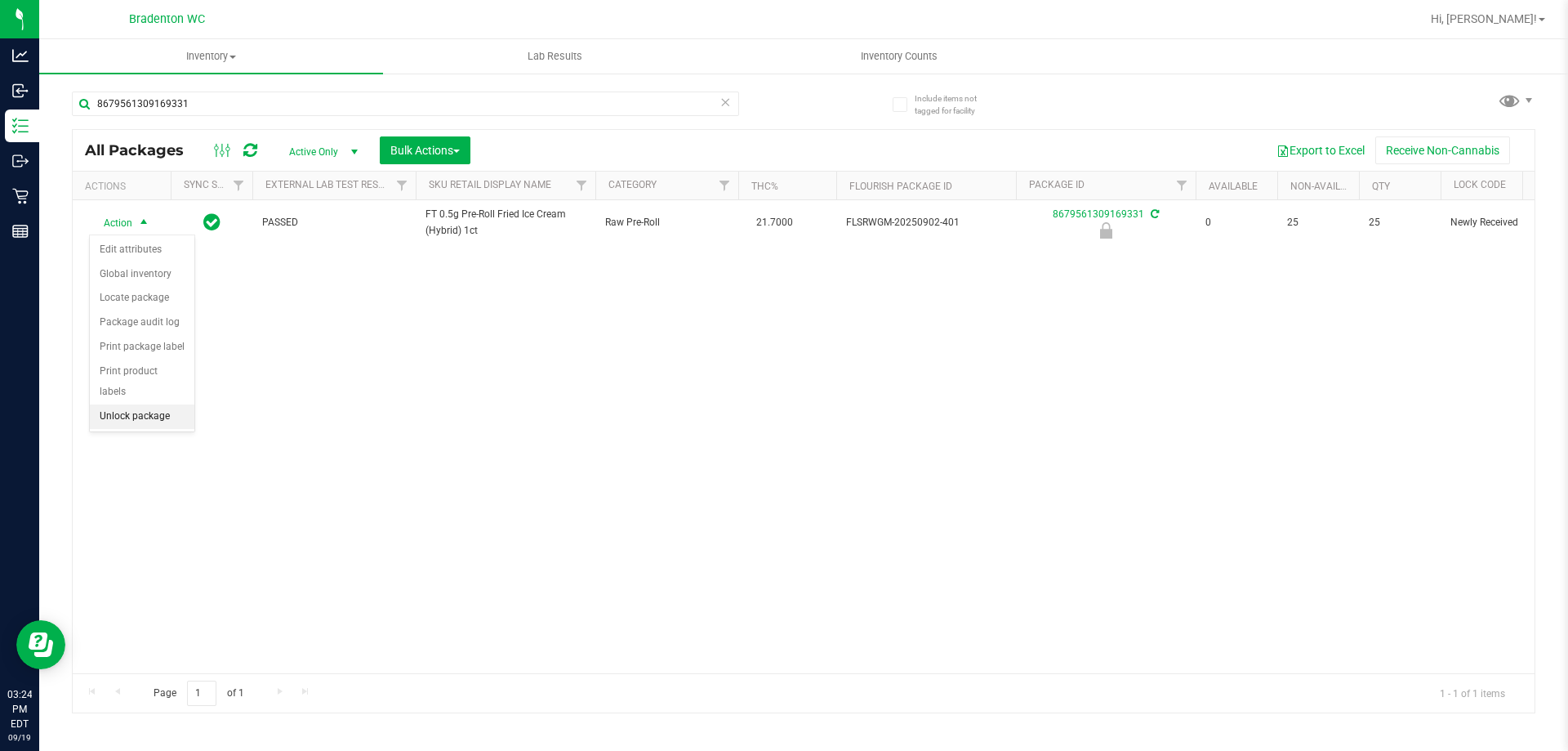
click at [172, 405] on li "Unlock package" at bounding box center [142, 417] width 104 height 25
click at [725, 108] on icon at bounding box center [725, 101] width 12 height 19
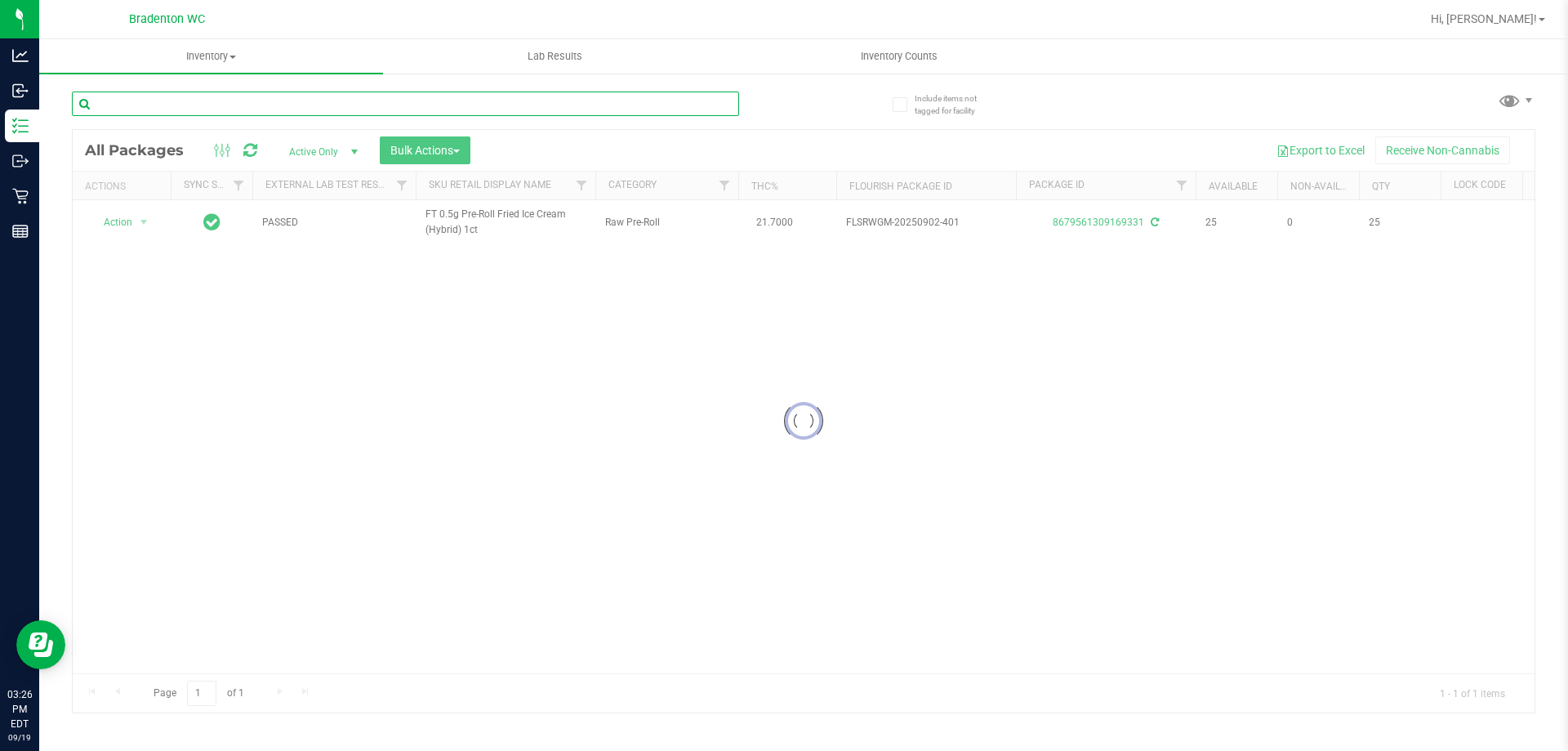
click at [304, 103] on input "text" at bounding box center [406, 104] width 668 height 25
type input "3791067290205404"
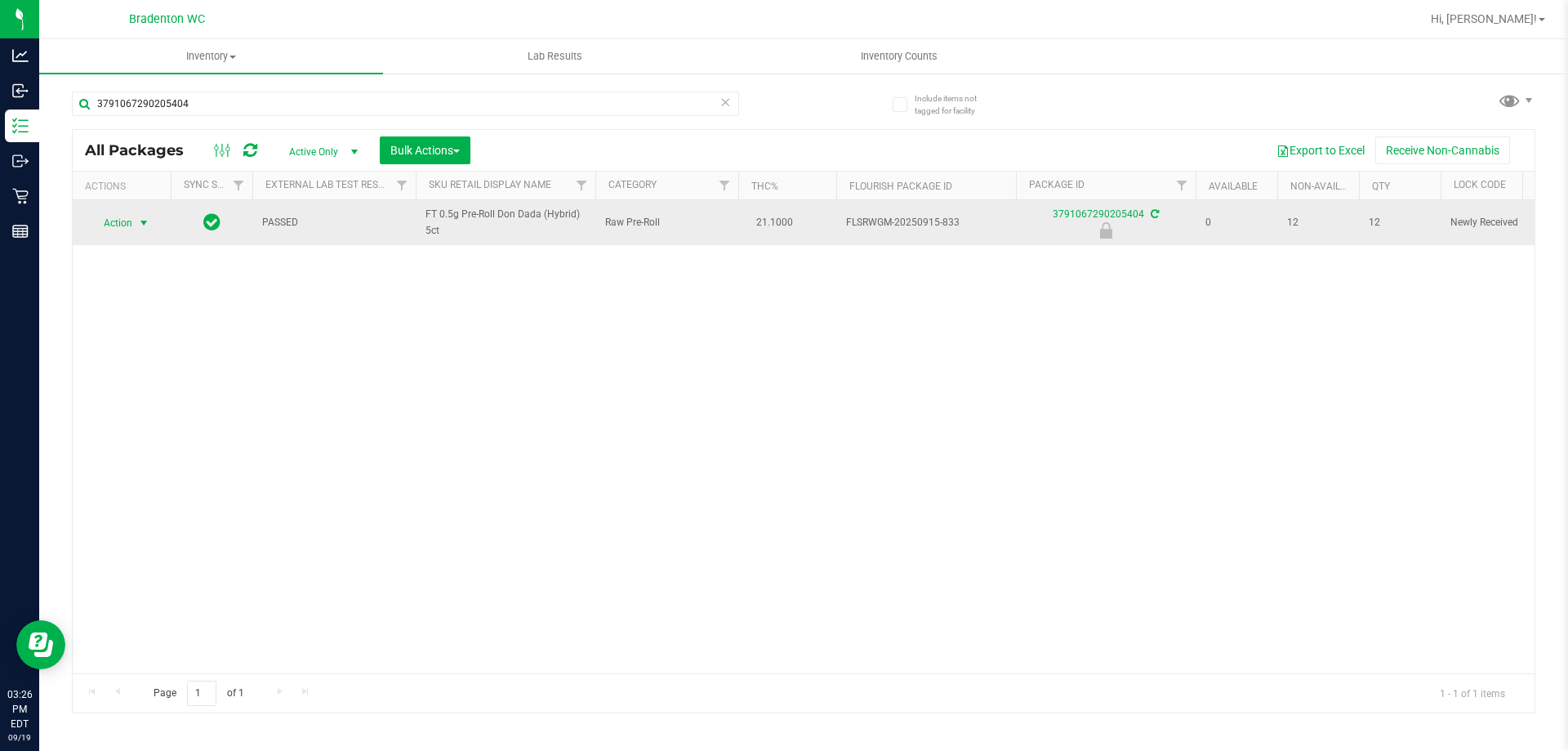
click at [141, 222] on span "select" at bounding box center [143, 222] width 13 height 13
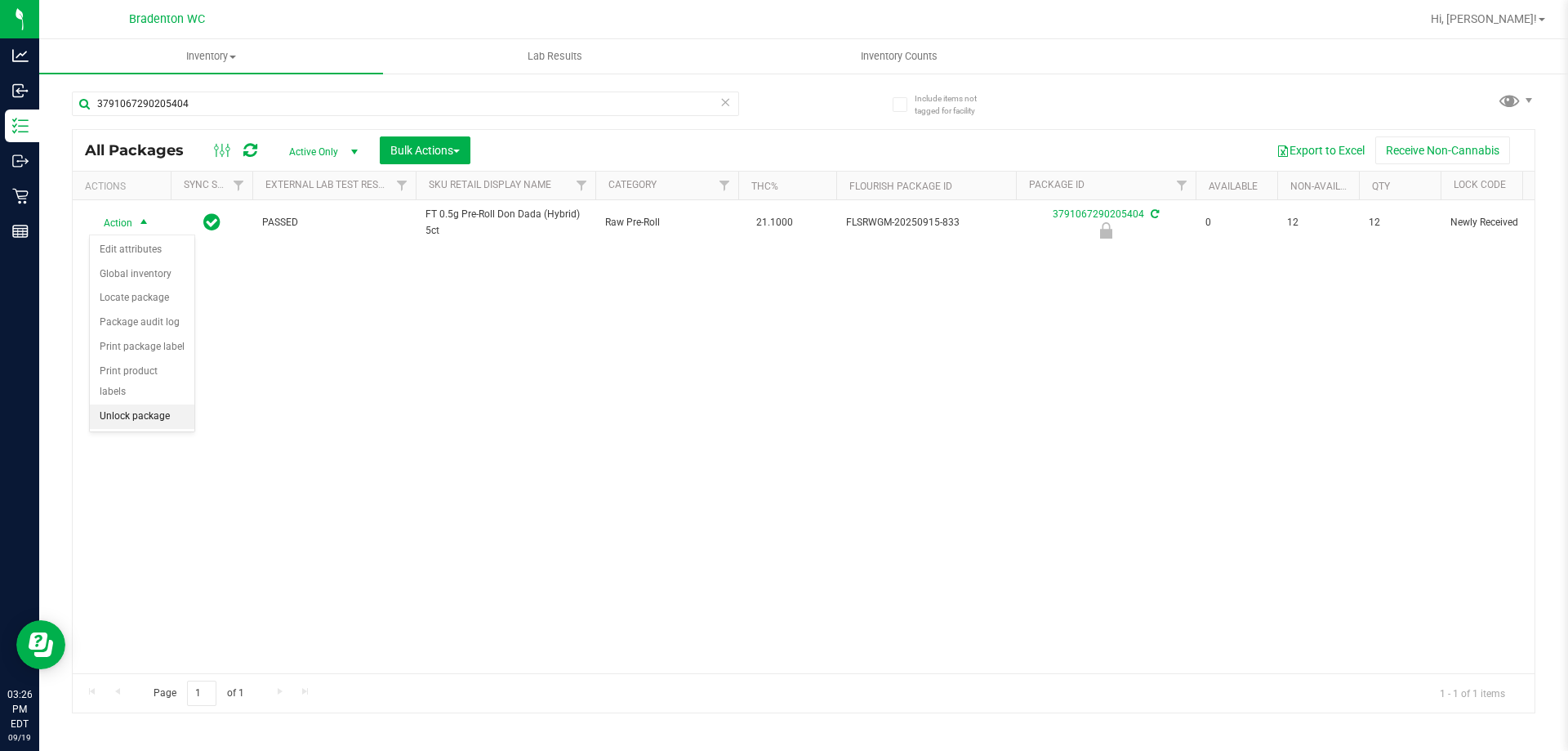
click at [174, 405] on li "Unlock package" at bounding box center [142, 417] width 104 height 25
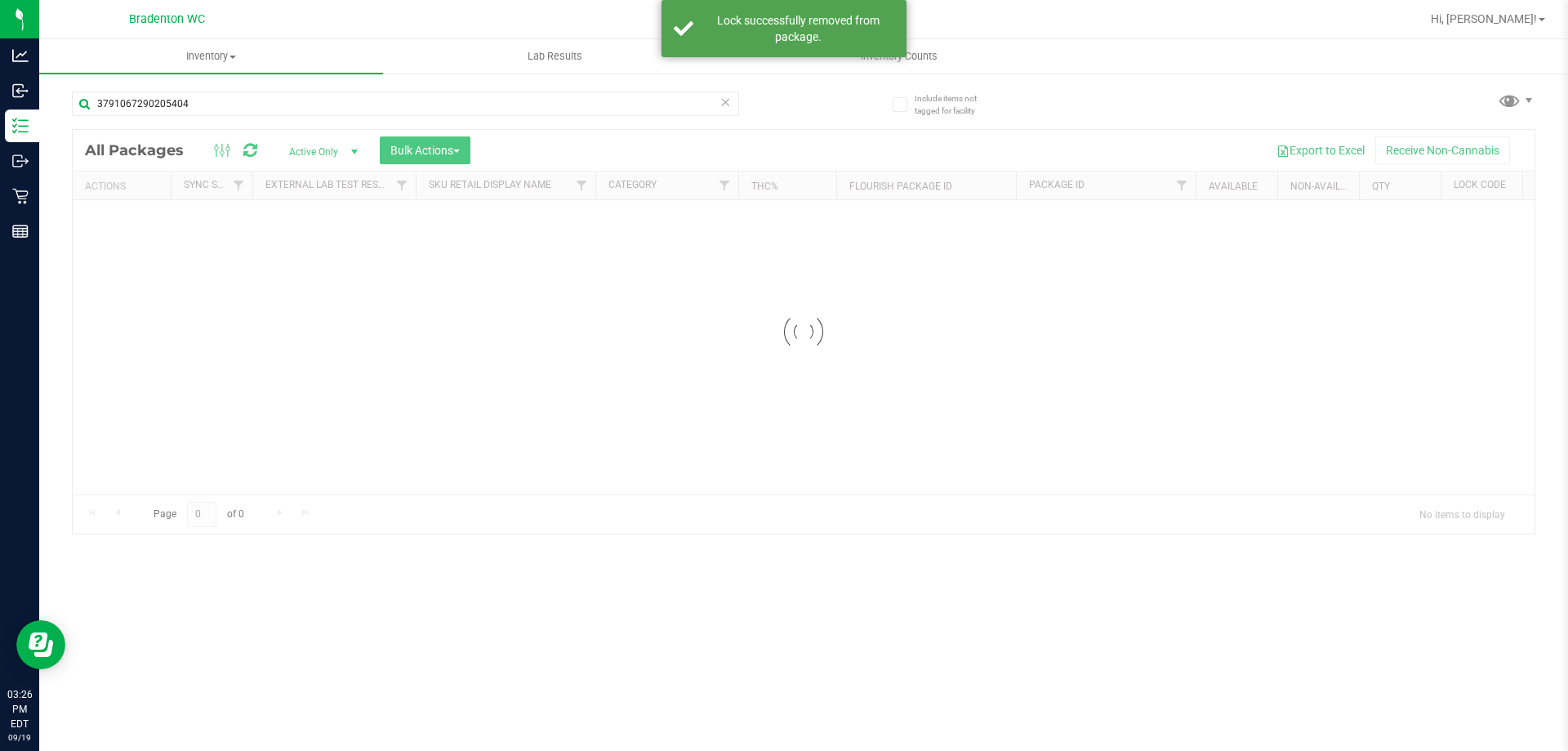
click at [720, 104] on icon at bounding box center [725, 101] width 12 height 19
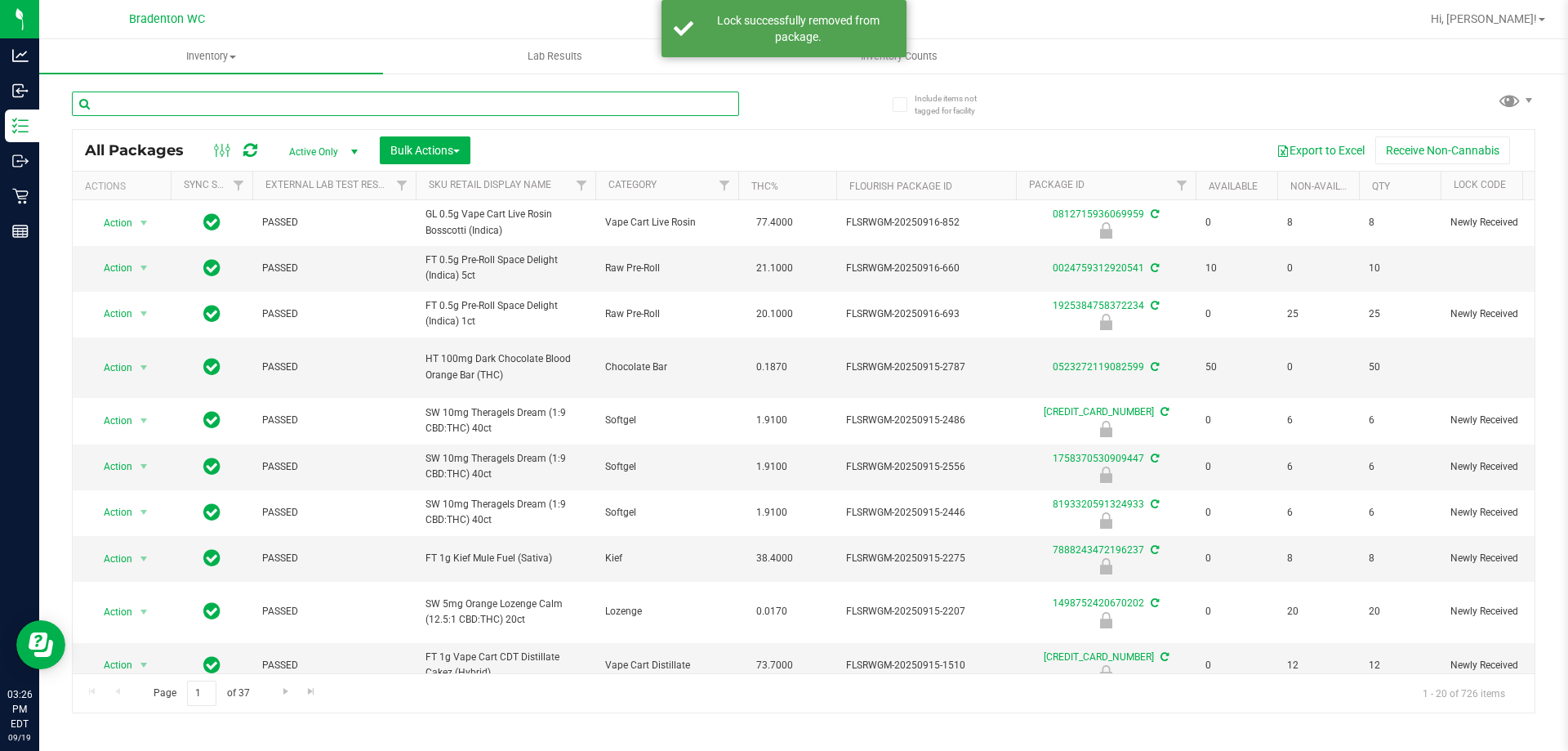
click at [255, 97] on input "text" at bounding box center [406, 104] width 668 height 25
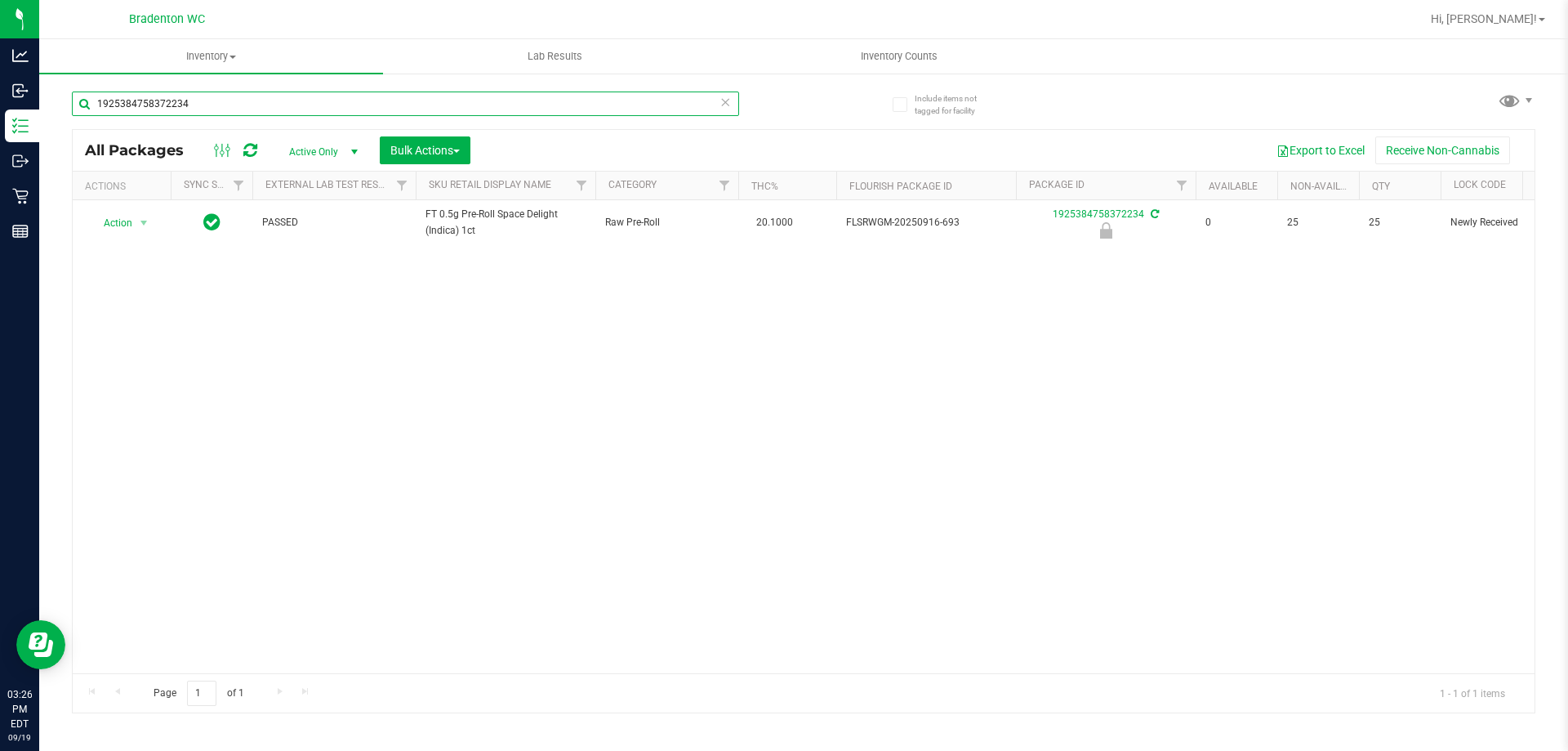
type input "1925384758372234"
click at [128, 291] on div "Action Action Edit attributes Global inventory Locate package Package audit log…" at bounding box center [803, 437] width 1462 height 473
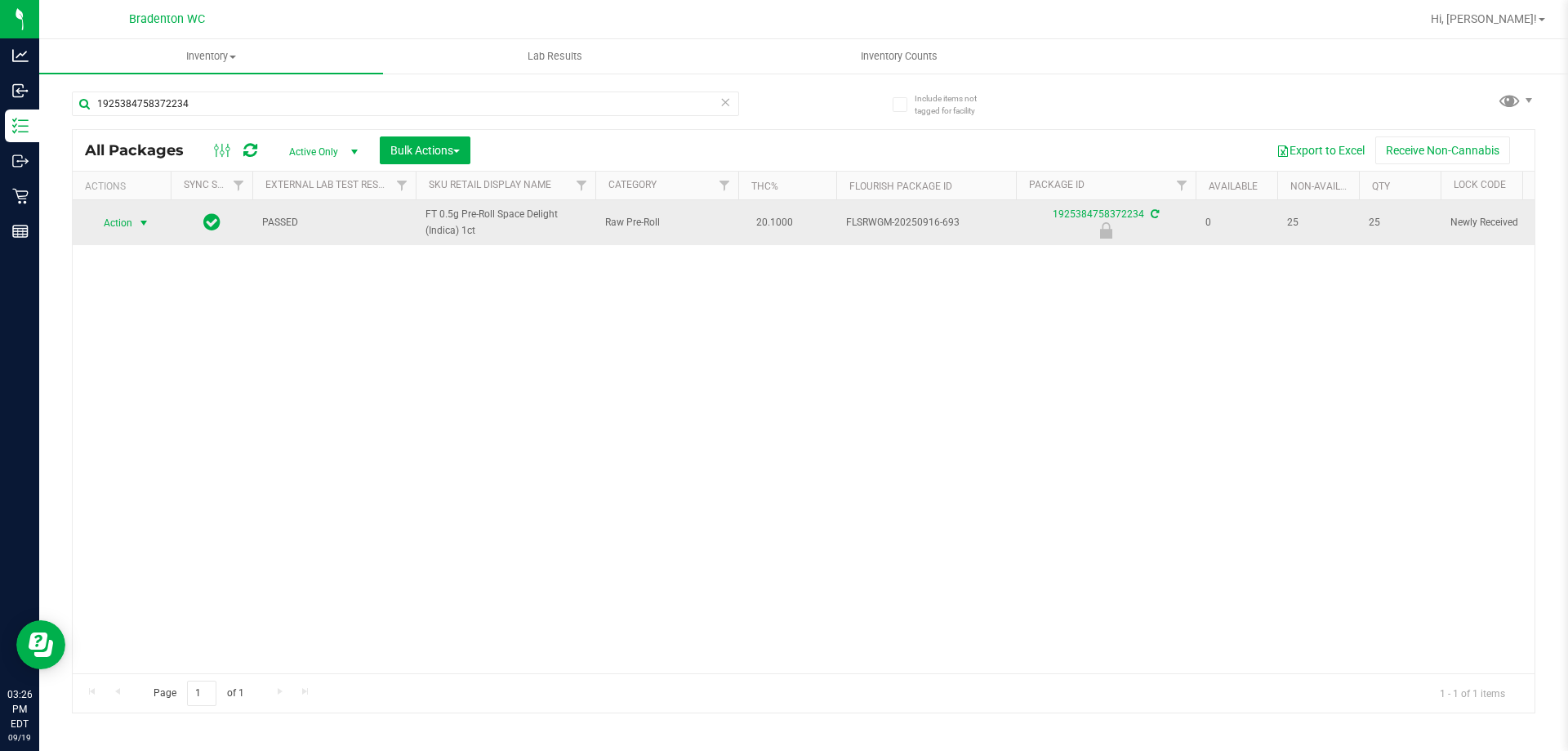
click at [143, 222] on span "select" at bounding box center [143, 222] width 13 height 13
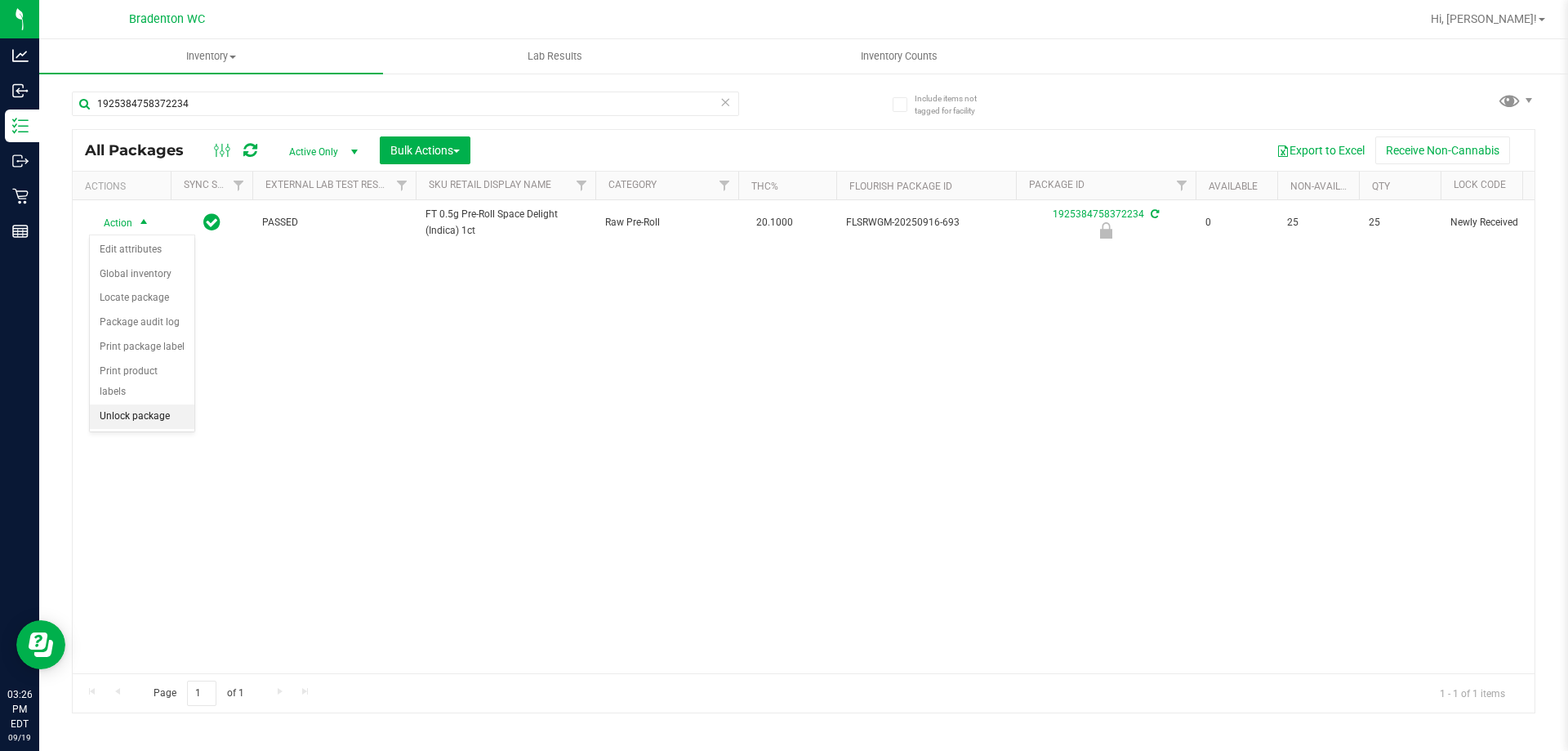
click at [158, 405] on li "Unlock package" at bounding box center [142, 417] width 104 height 25
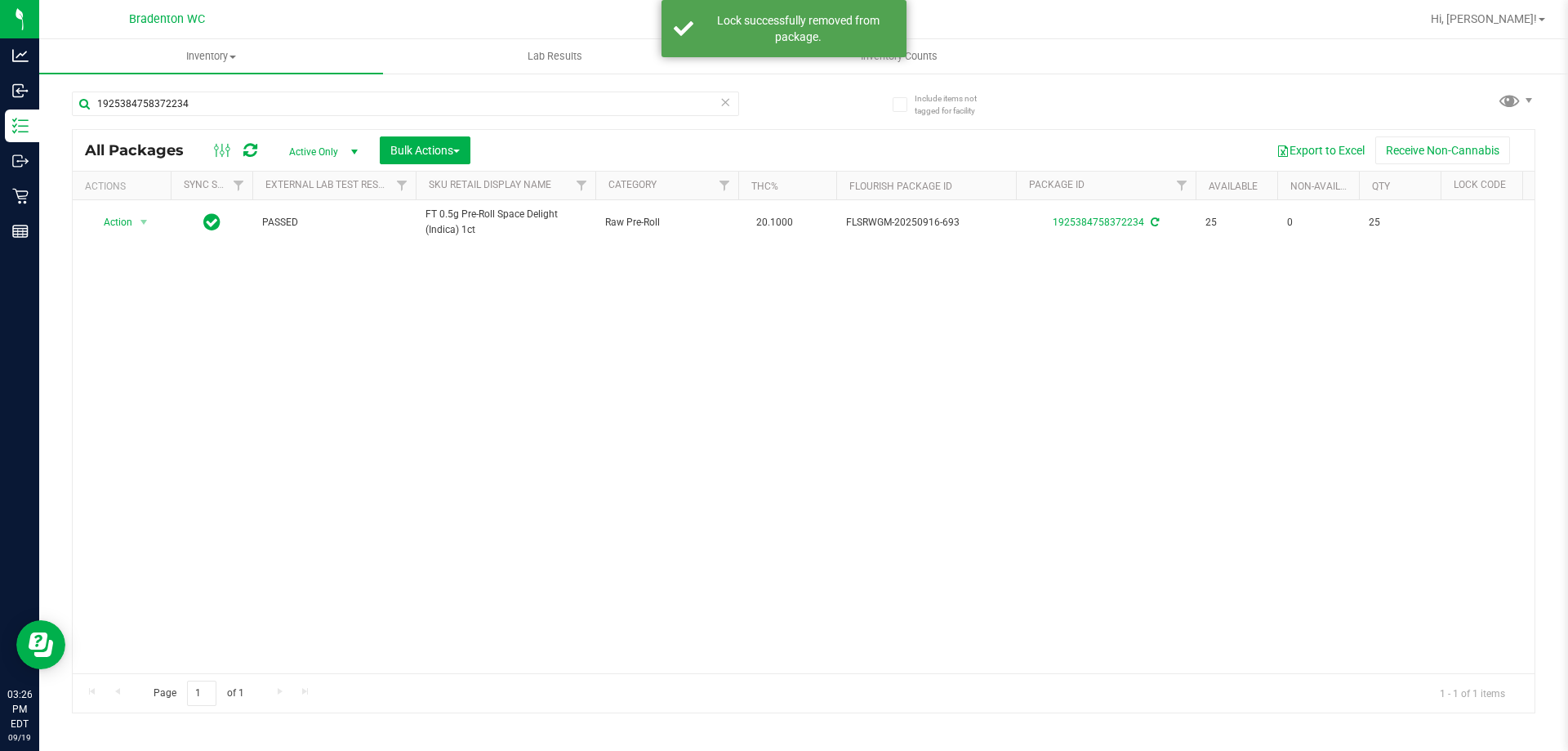
click at [721, 105] on icon at bounding box center [725, 101] width 12 height 19
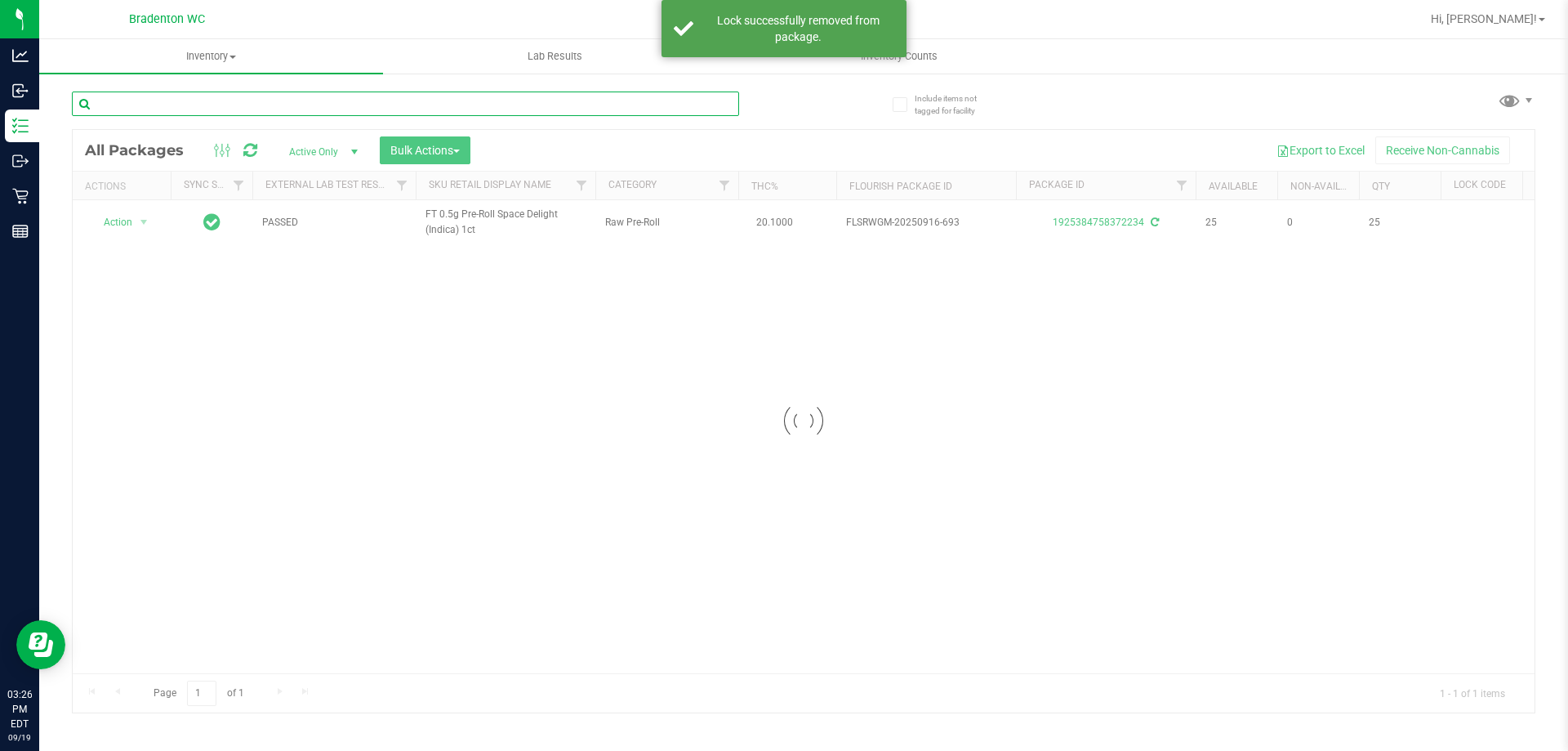
click at [478, 104] on input "text" at bounding box center [406, 104] width 668 height 25
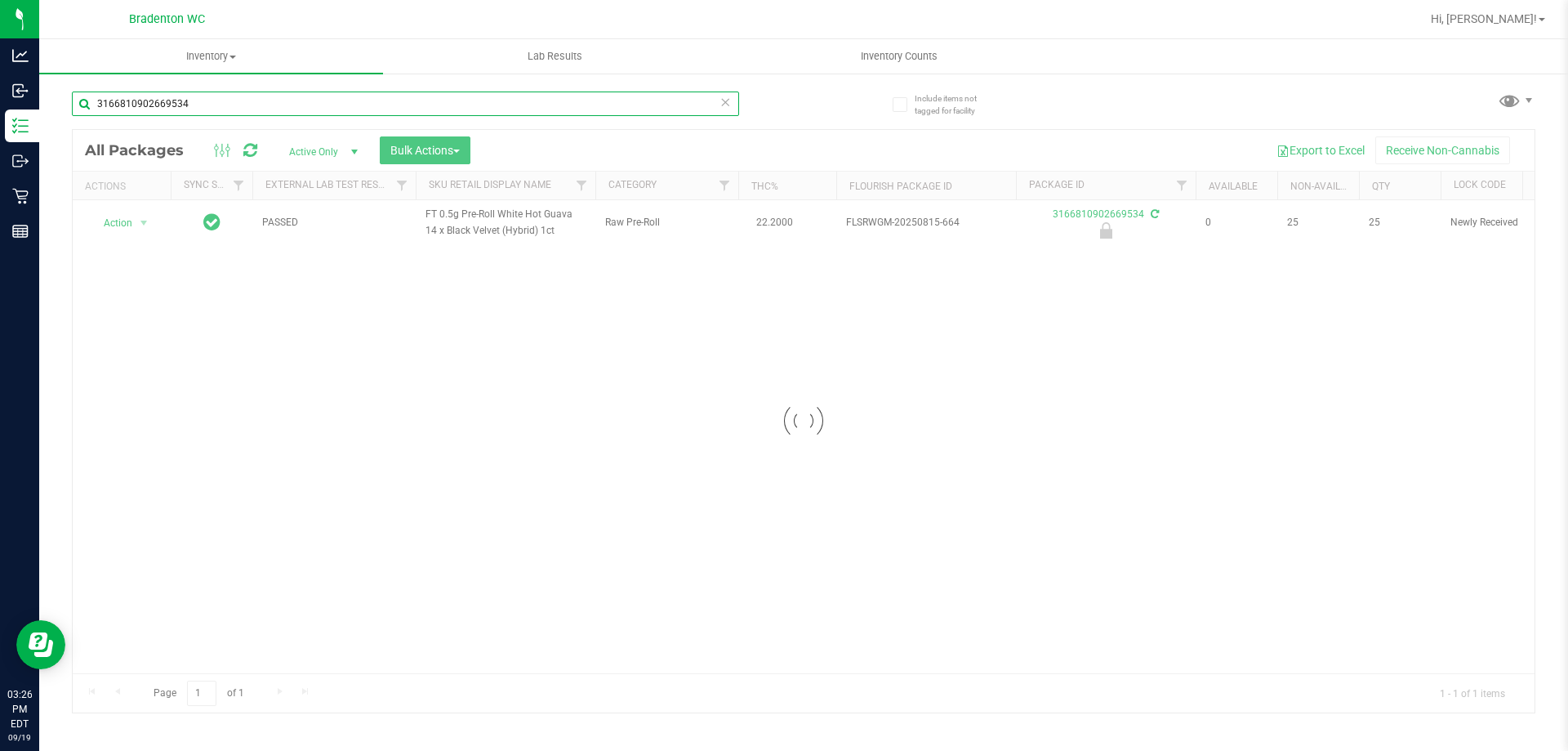
type input "3166810902669534"
click at [138, 228] on div at bounding box center [803, 422] width 1462 height 583
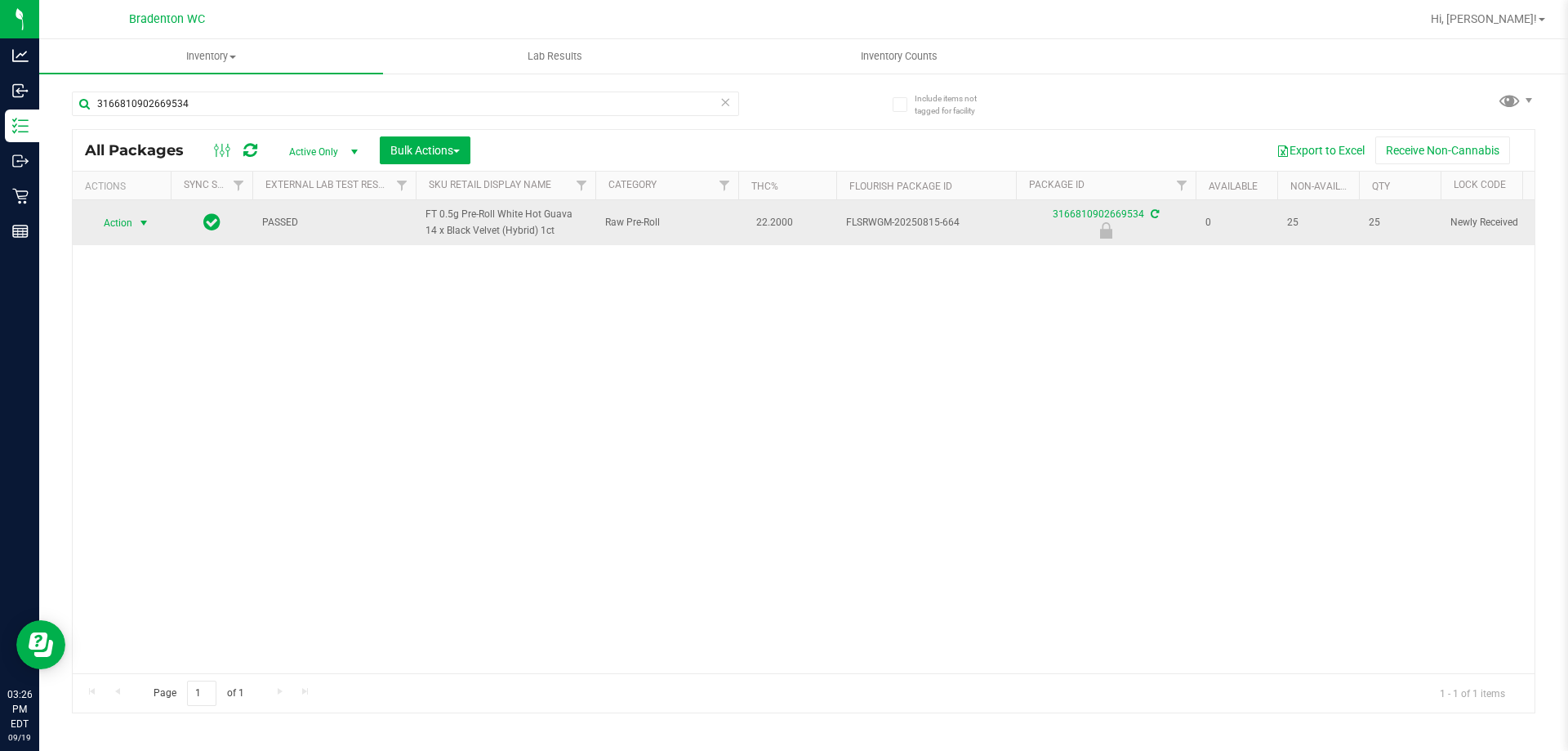
click at [139, 225] on span "select" at bounding box center [143, 222] width 13 height 13
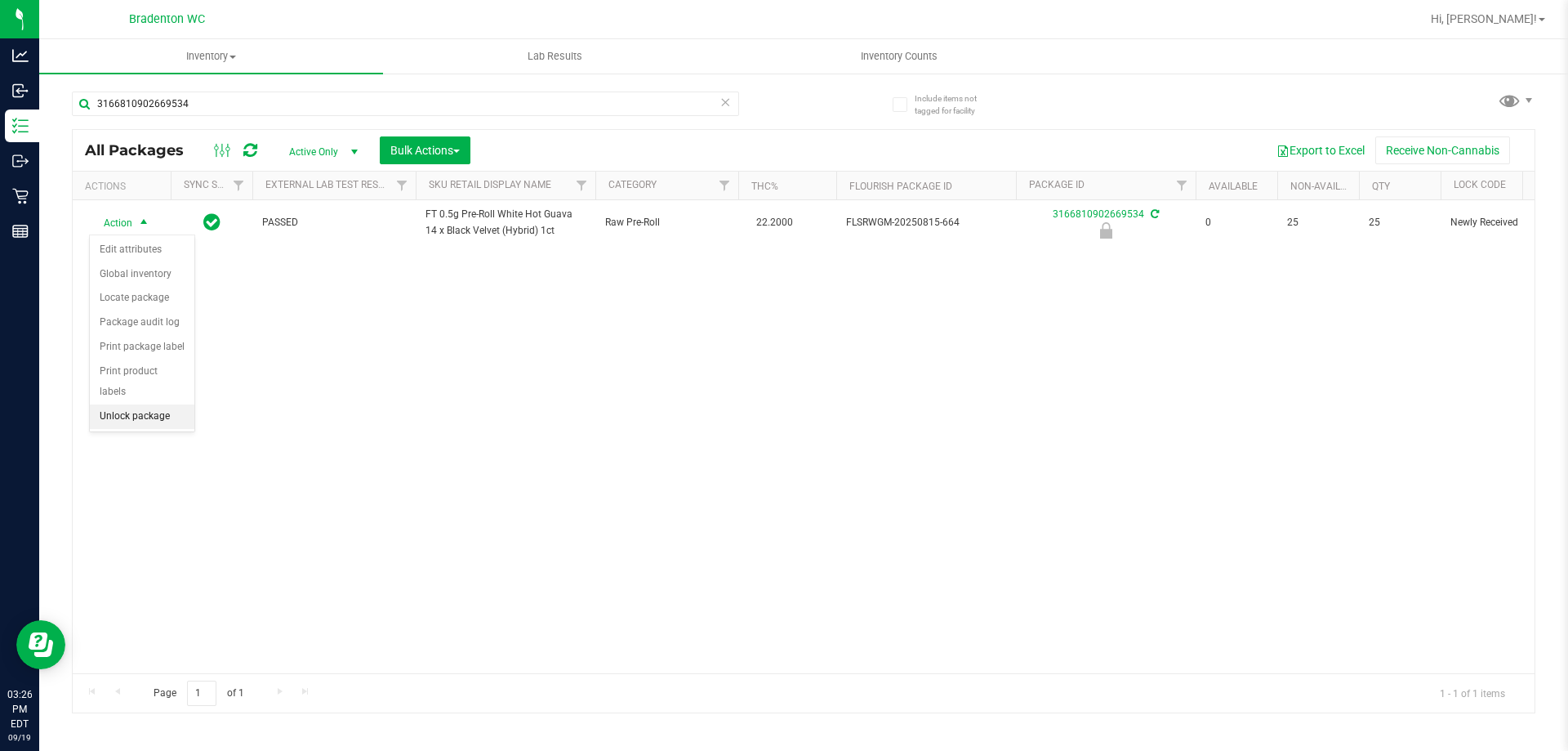
click at [164, 405] on li "Unlock package" at bounding box center [142, 417] width 104 height 25
